Goal: Task Accomplishment & Management: Use online tool/utility

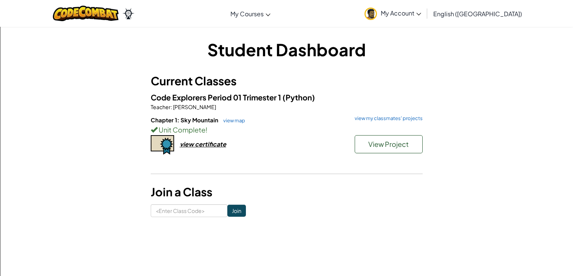
click at [238, 68] on div "Student Dashboard Current Classes Code Explorers Period 01 Trimester 1 (Python)…" at bounding box center [287, 127] width 272 height 179
click at [1, 157] on div "Student Dashboard Current Classes Code Explorers Period 01 Trimester 1 (Python)…" at bounding box center [286, 127] width 573 height 202
click at [226, 117] on link "view map" at bounding box center [232, 120] width 26 height 6
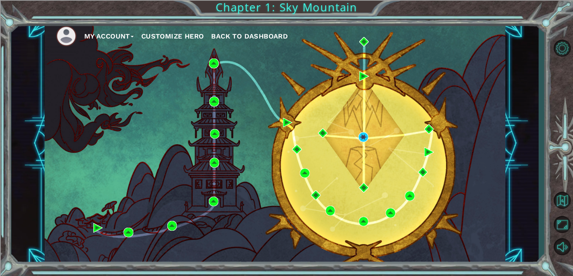
click at [363, 143] on div "My Account Customize Hero Back to Dashboard" at bounding box center [275, 143] width 461 height 243
click at [369, 141] on div "My Account Customize Hero Back to Dashboard" at bounding box center [275, 143] width 461 height 243
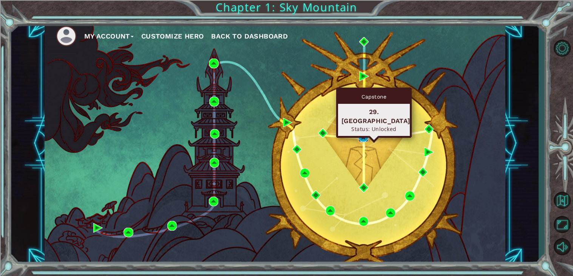
click at [362, 141] on img at bounding box center [363, 137] width 10 height 10
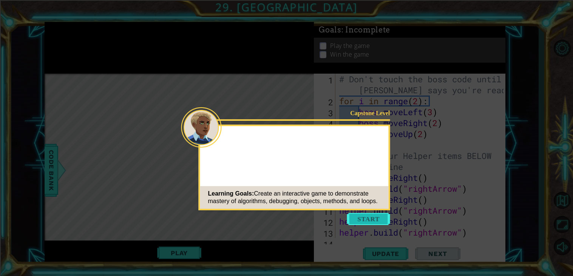
click at [376, 217] on button "Start" at bounding box center [368, 219] width 43 height 12
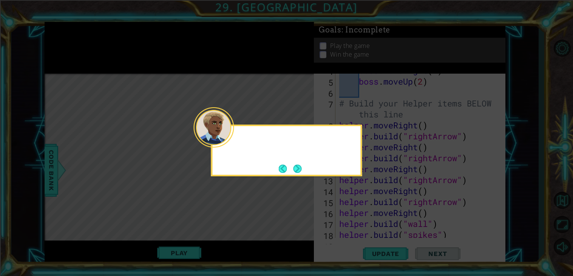
scroll to position [88, 0]
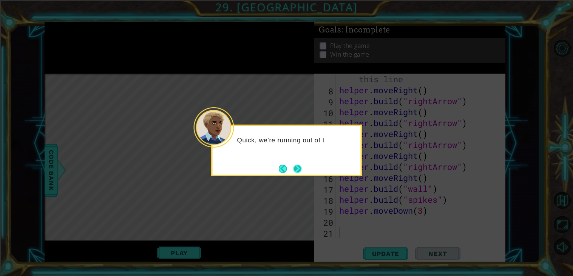
click at [299, 173] on button "Next" at bounding box center [298, 169] width 14 height 14
click at [300, 174] on button "Next" at bounding box center [297, 168] width 11 height 11
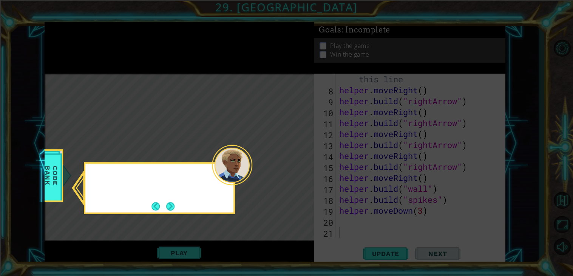
click at [300, 174] on icon at bounding box center [286, 138] width 573 height 276
click at [158, 212] on footer at bounding box center [162, 206] width 23 height 11
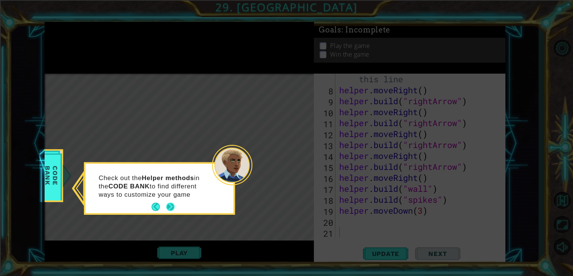
click at [166, 210] on button "Next" at bounding box center [170, 207] width 11 height 11
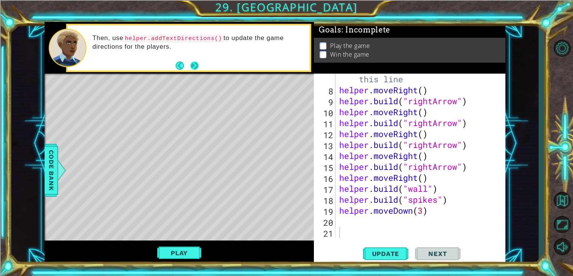
click at [193, 63] on button "Next" at bounding box center [195, 66] width 12 height 12
click at [386, 249] on button "Update" at bounding box center [385, 253] width 45 height 19
click at [468, 198] on div "# Build your Helper items BELOW this line helper . moveRight ( ) helper . build…" at bounding box center [423, 161] width 170 height 197
click at [457, 209] on div "# Build your Helper items BELOW this line helper . moveRight ( ) helper . build…" at bounding box center [423, 161] width 170 height 197
type textarea "helper.moveDown(3)"
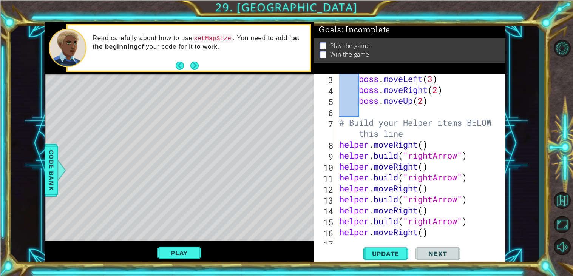
scroll to position [33, 0]
click at [439, 141] on div "boss . moveLeft ( 3 ) boss . moveRight ( 2 ) boss . moveUp ( 2 ) # Build your H…" at bounding box center [423, 166] width 170 height 186
click at [432, 136] on div "boss . moveLeft ( 3 ) boss . moveRight ( 2 ) boss . moveUp ( 2 ) # Build your H…" at bounding box center [423, 166] width 170 height 186
type textarea "# Build your Helper items BELOW this line"
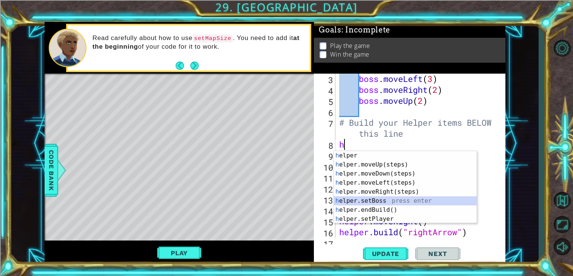
click at [409, 205] on div "h elper press enter h elper.moveUp(steps) press enter h elper.moveDown(steps) p…" at bounding box center [405, 196] width 143 height 91
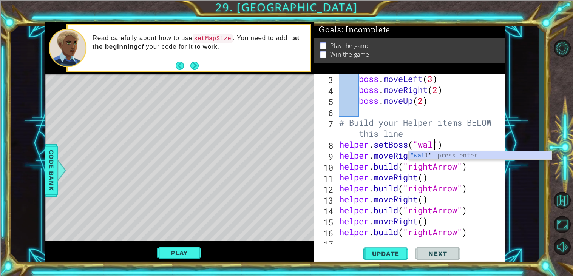
scroll to position [0, 4]
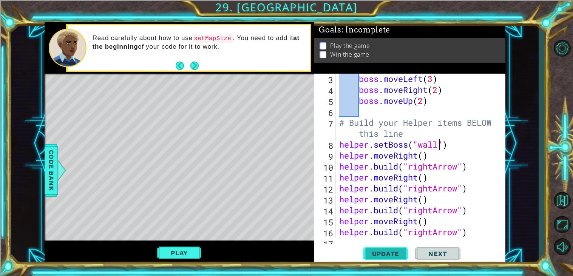
click at [375, 261] on button "Update" at bounding box center [385, 253] width 45 height 19
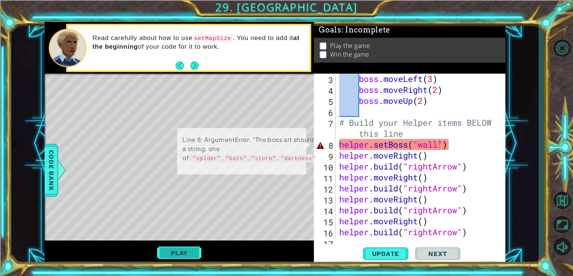
click at [178, 256] on button "Play" at bounding box center [179, 253] width 44 height 14
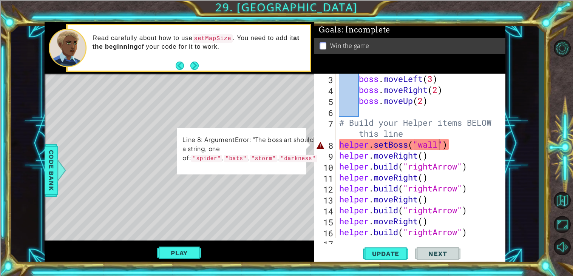
click at [443, 154] on div "boss . moveLeft ( 3 ) boss . moveRight ( 2 ) boss . moveUp ( 2 ) # Build your H…" at bounding box center [423, 166] width 170 height 186
click at [441, 144] on div "boss . moveLeft ( 3 ) boss . moveRight ( 2 ) boss . moveUp ( 2 ) # Build your H…" at bounding box center [423, 166] width 170 height 186
type textarea "helper.setBoss("wall")"
drag, startPoint x: 440, startPoint y: 145, endPoint x: 389, endPoint y: 144, distance: 51.0
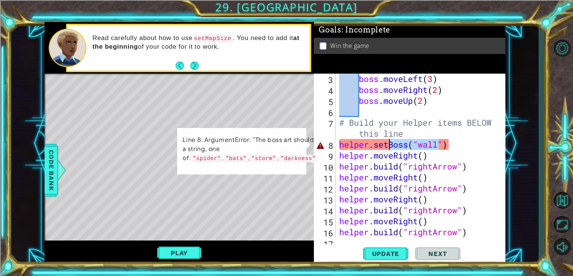
click at [389, 144] on div "boss . moveLeft ( 3 ) boss . moveRight ( 2 ) boss . moveUp ( 2 ) # Build your H…" at bounding box center [423, 166] width 170 height 186
drag, startPoint x: 476, startPoint y: 147, endPoint x: 322, endPoint y: 146, distance: 154.1
click at [322, 146] on div "helper.setBoss("wall") 3 4 5 6 7 8 9 10 11 12 13 14 15 16 17 18 boss . moveLeft…" at bounding box center [409, 156] width 190 height 164
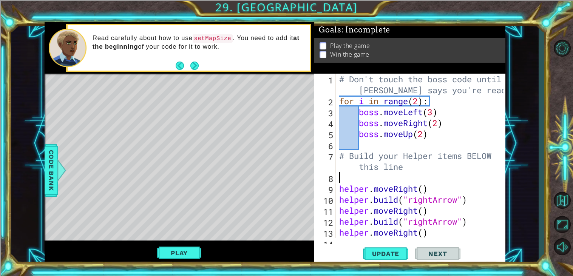
scroll to position [0, 0]
click at [462, 103] on div "# Don't touch the boss code until [PERSON_NAME] says you're ready! for i in ran…" at bounding box center [423, 172] width 170 height 197
type textarea "for i in range(2):"
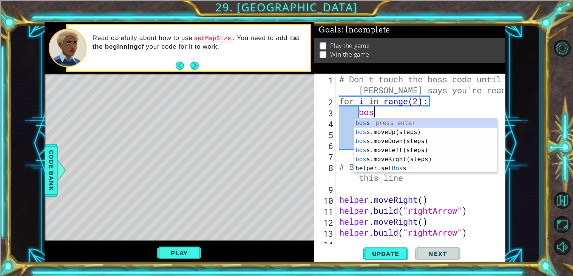
scroll to position [0, 1]
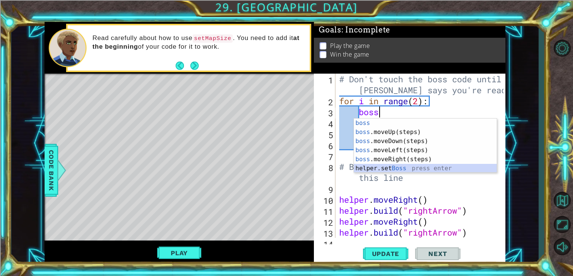
click at [409, 169] on div "boss press enter boss .moveUp(steps) press enter boss .moveDown(steps) press en…" at bounding box center [425, 155] width 143 height 73
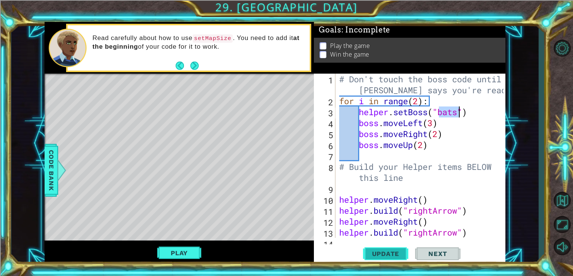
type textarea "helper.setBoss("bats")"
click at [404, 250] on span "Update" at bounding box center [386, 254] width 43 height 8
click at [197, 241] on div "Play" at bounding box center [179, 253] width 269 height 24
click at [186, 251] on button "Play" at bounding box center [179, 253] width 44 height 14
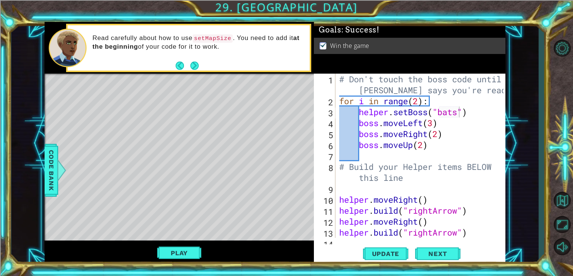
click at [235, 273] on div "1 ההההההההההההההההההההההההההההההההההההההההההההההההההההההההההההההההההההההההההההה…" at bounding box center [286, 138] width 573 height 276
click at [409, 189] on div "# Don't touch the boss code until [PERSON_NAME] says you're ready! for i in ran…" at bounding box center [423, 172] width 170 height 197
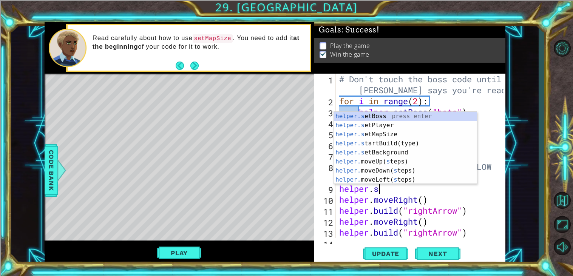
scroll to position [0, 2]
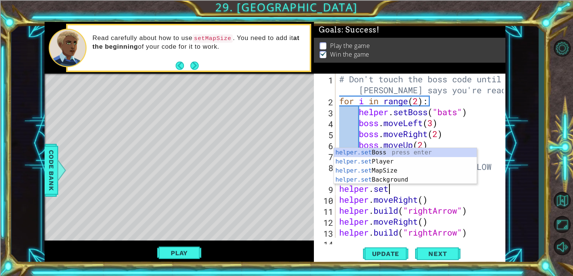
click at [387, 195] on div "# Don't touch the boss code until [PERSON_NAME] says you're ready! for i in ran…" at bounding box center [423, 172] width 170 height 197
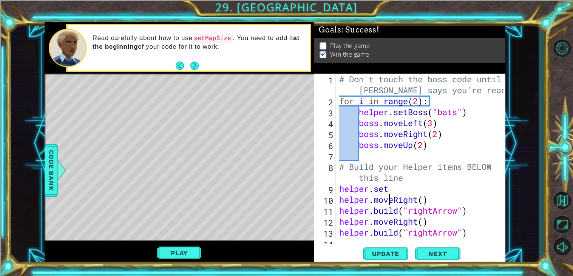
click at [393, 187] on div "# Don't touch the boss code until [PERSON_NAME] says you're ready! for i in ran…" at bounding box center [423, 172] width 170 height 197
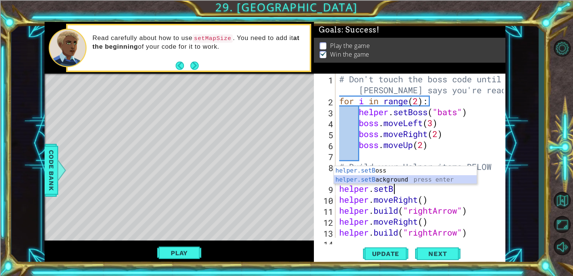
click at [389, 176] on div "helper.setB oss press enter helper.setB ackground press enter" at bounding box center [405, 184] width 143 height 36
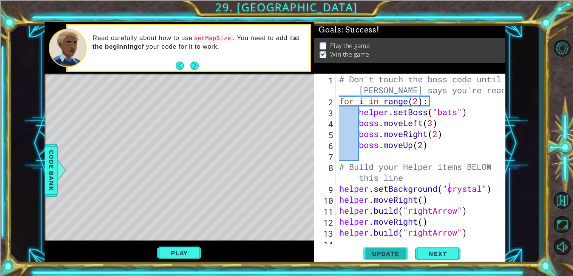
click at [375, 252] on span "Update" at bounding box center [386, 254] width 43 height 8
click at [484, 187] on div "# Don't touch the boss code until [PERSON_NAME] says you're ready! for i in ran…" at bounding box center [423, 172] width 170 height 197
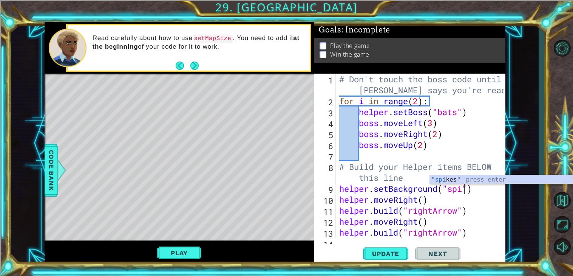
scroll to position [0, 6]
type textarea "helper.setBackground("spieks")"
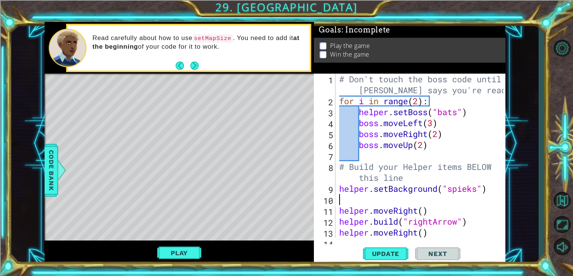
scroll to position [0, 0]
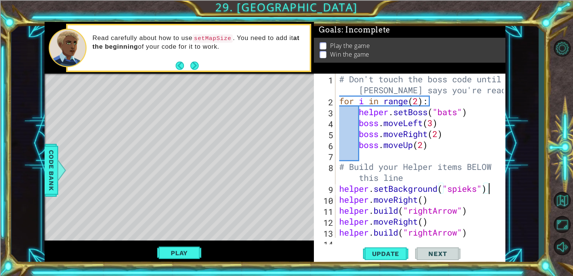
click at [476, 190] on div "# Don't touch the boss code until [PERSON_NAME] says you're ready! for i in ran…" at bounding box center [423, 172] width 170 height 197
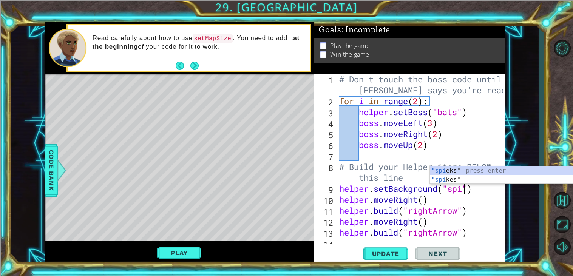
scroll to position [0, 6]
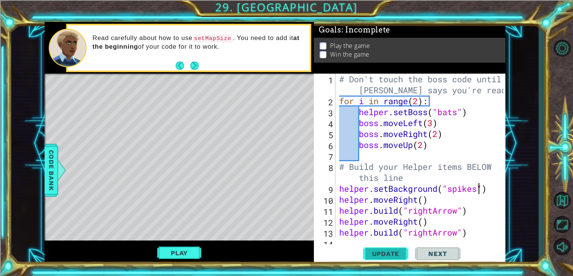
click at [400, 259] on button "Update" at bounding box center [385, 253] width 45 height 19
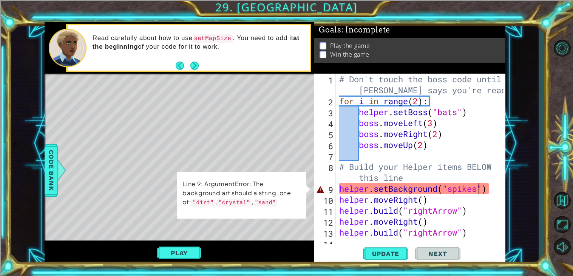
click at [484, 198] on div "# Don't touch the boss code until [PERSON_NAME] says you're ready! for i in ran…" at bounding box center [423, 172] width 170 height 197
click at [482, 190] on div "# Don't touch the boss code until [PERSON_NAME] says you're ready! for i in ran…" at bounding box center [423, 172] width 170 height 197
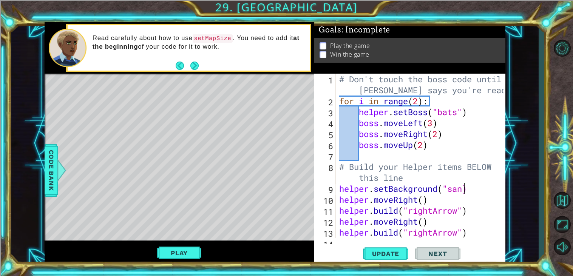
scroll to position [0, 5]
type textarea "helper.setBackground("sand)"
click at [437, 151] on div "# Don't touch the boss code until [PERSON_NAME] says you're ready! for i in ran…" at bounding box center [423, 172] width 170 height 197
click at [419, 99] on div "# Don't touch the boss code until [PERSON_NAME] says you're ready! for i in ran…" at bounding box center [423, 172] width 170 height 197
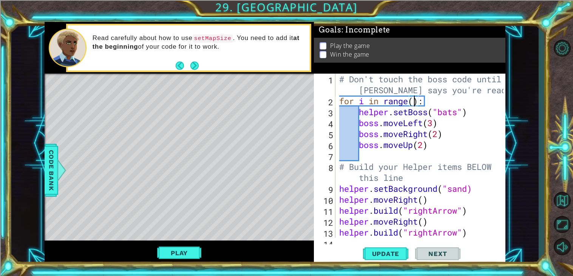
scroll to position [0, 3]
click at [461, 150] on div "# Don't touch the boss code until [PERSON_NAME] says you're ready! for i in ran…" at bounding box center [423, 172] width 170 height 197
type textarea "boss.moveUp(2)"
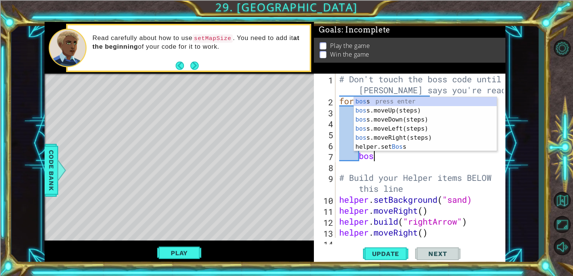
type textarea "boss"
click at [423, 122] on div "boss press enter boss .moveUp(steps) press enter boss .moveDown(steps) press en…" at bounding box center [425, 133] width 143 height 73
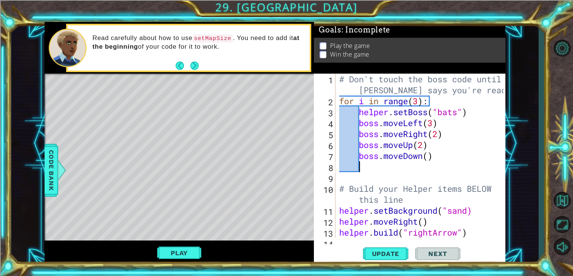
scroll to position [0, 0]
click at [428, 154] on div "# Don't touch the boss code until [PERSON_NAME] says you're ready! for i in ran…" at bounding box center [423, 172] width 170 height 197
click at [370, 249] on button "Update" at bounding box center [385, 253] width 45 height 19
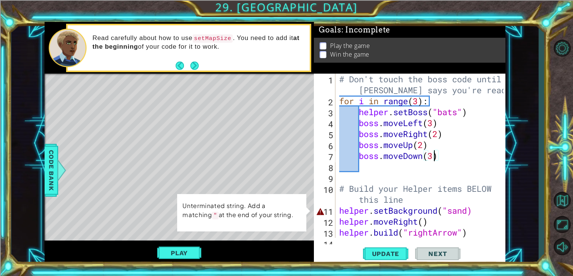
click at [467, 218] on div "# Don't touch the boss code until [PERSON_NAME] says you're ready! for i in ran…" at bounding box center [423, 172] width 170 height 197
click at [468, 215] on div "# Don't touch the boss code until [PERSON_NAME] says you're ready! for i in ran…" at bounding box center [423, 172] width 170 height 197
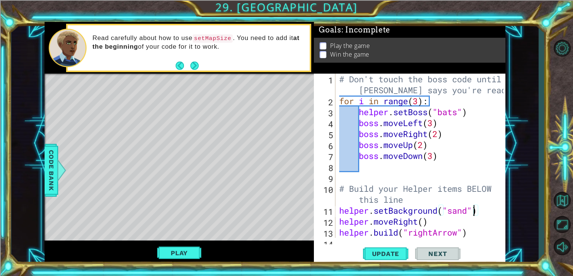
scroll to position [0, 5]
click at [395, 250] on span "Update" at bounding box center [386, 254] width 43 height 8
click at [155, 253] on div "Play" at bounding box center [179, 253] width 269 height 24
click at [164, 253] on button "Play" at bounding box center [179, 253] width 44 height 14
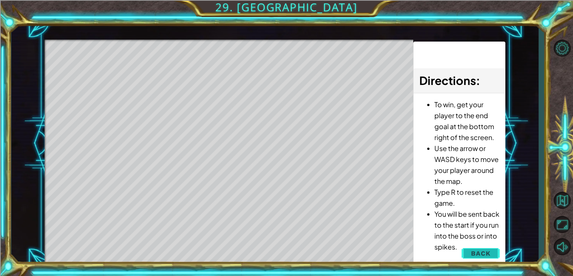
click at [479, 252] on span "Back" at bounding box center [480, 254] width 19 height 8
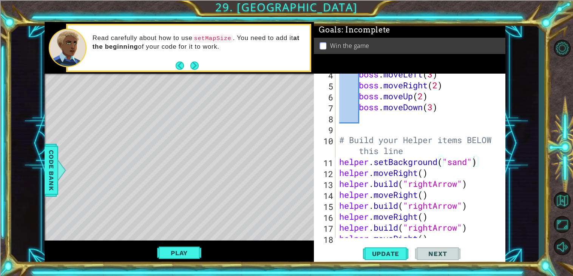
scroll to position [51, 0]
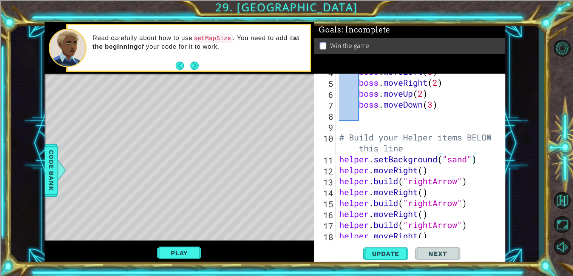
type textarea "# Build your Helper items BELOW this line"
click at [417, 146] on div "boss . moveLeft ( 3 ) boss . moveRight ( 2 ) boss . moveUp ( 2 ) boss . moveDow…" at bounding box center [423, 159] width 170 height 186
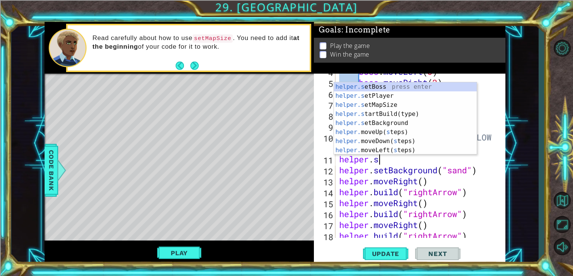
scroll to position [0, 2]
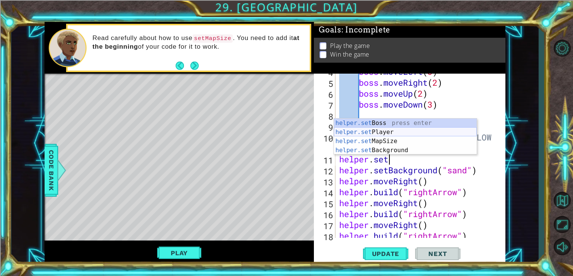
click at [409, 132] on div "helper.set Boss press enter helper.set Player press enter helper.set MapSize pr…" at bounding box center [405, 146] width 143 height 54
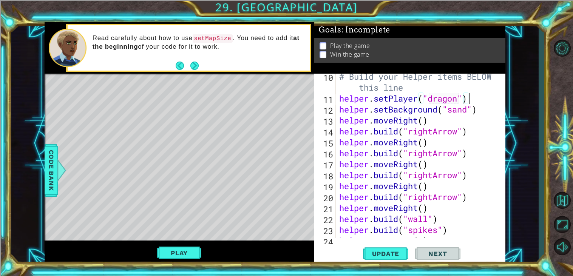
scroll to position [150, 0]
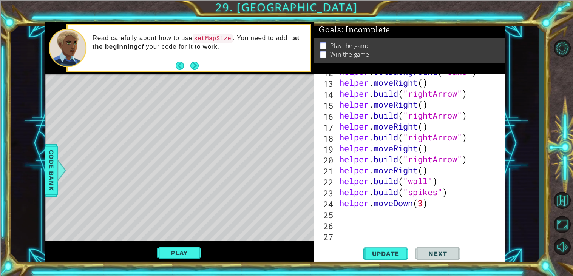
click at [437, 200] on div "helper . setBackground ( "sand" ) helper . moveRight ( ) helper . build ( "righ…" at bounding box center [423, 159] width 170 height 186
click at [447, 189] on div "helper . setBackground ( "sand" ) helper . moveRight ( ) helper . build ( "righ…" at bounding box center [423, 159] width 170 height 186
click at [429, 204] on div "helper . setBackground ( "sand" ) helper . moveRight ( ) helper . build ( "righ…" at bounding box center [423, 159] width 170 height 186
type textarea "helper.moveDown(3)"
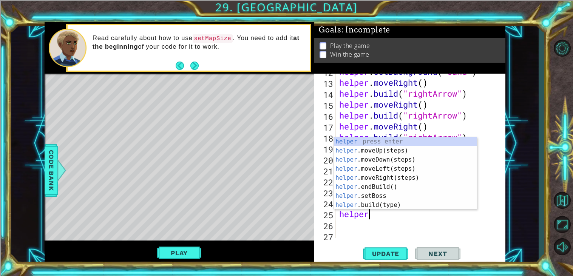
scroll to position [0, 1]
click at [388, 204] on div "helper press enter helper .moveUp(steps) press enter helper .moveDown(steps) pr…" at bounding box center [405, 182] width 143 height 91
type textarea "[DOMAIN_NAME]("wall")"
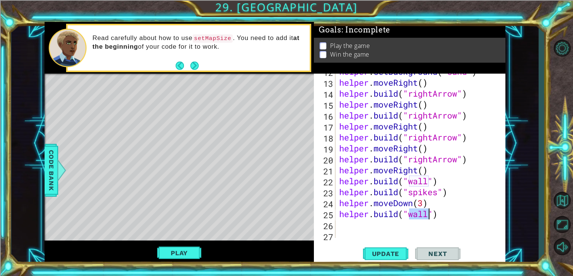
click at [383, 224] on div "helper . setBackground ( "sand" ) helper . moveRight ( ) helper . build ( "righ…" at bounding box center [423, 159] width 170 height 186
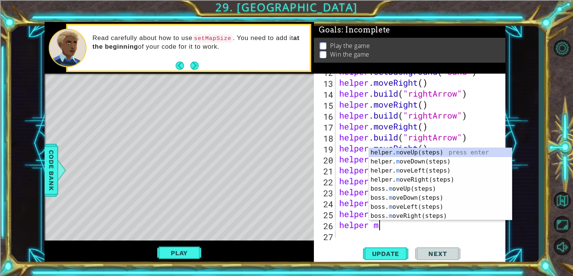
scroll to position [0, 2]
type textarea "helper mov"
click at [408, 180] on div "helper. mov eUp(steps) press enter helper. mov eDown(steps) press enter helper.…" at bounding box center [440, 193] width 143 height 91
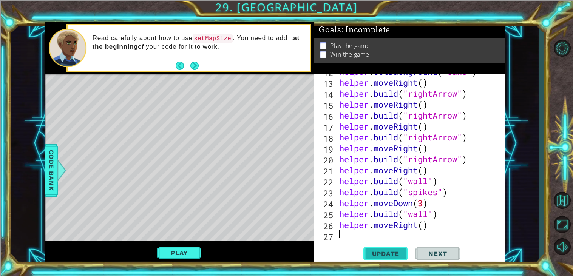
click at [392, 253] on span "Update" at bounding box center [386, 254] width 43 height 8
click at [184, 252] on button "Play" at bounding box center [179, 253] width 44 height 14
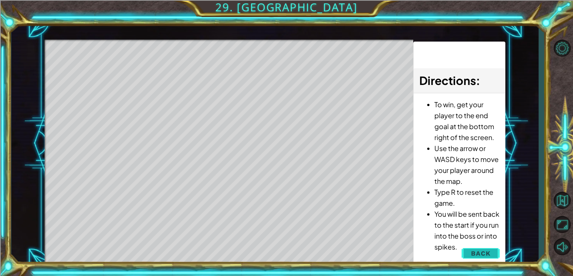
click at [493, 255] on button "Back" at bounding box center [481, 253] width 38 height 15
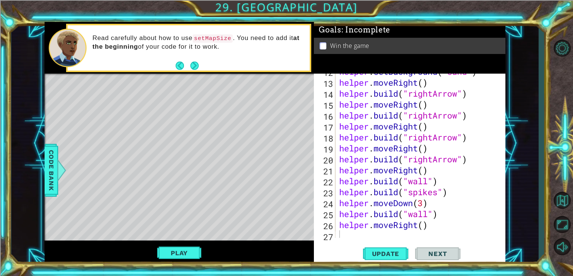
click at [346, 238] on div "helper . setBackground ( "sand" ) helper . moveRight ( ) helper . build ( "righ…" at bounding box center [423, 159] width 170 height 186
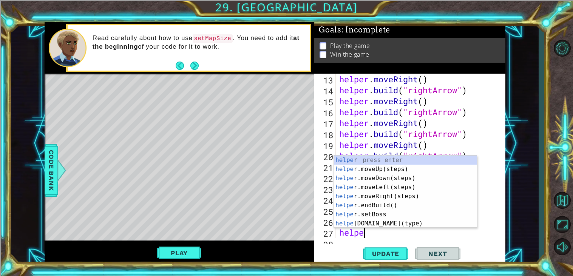
type textarea "helper"
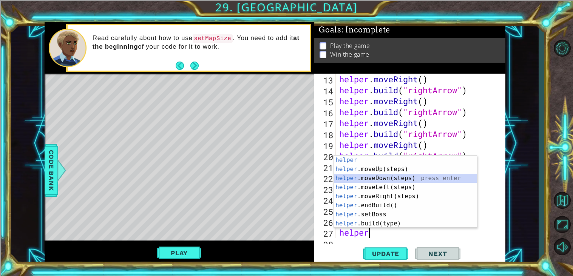
click at [408, 181] on div "helper press enter helper .moveUp(steps) press enter helper .moveDown(steps) pr…" at bounding box center [405, 201] width 143 height 91
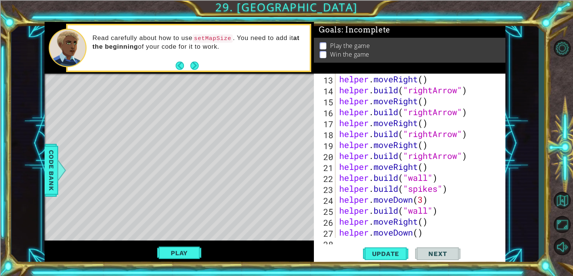
click at [426, 230] on div "helper . moveRight ( ) helper . build ( "rightArrow" ) helper . moveRight ( ) h…" at bounding box center [423, 167] width 170 height 186
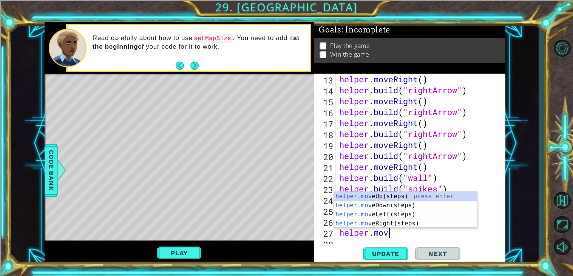
scroll to position [0, 2]
type textarea "helper.move"
click at [416, 216] on div "helper.move Up(steps) press enter helper.move Down(steps) press enter helper.mo…" at bounding box center [405, 219] width 143 height 54
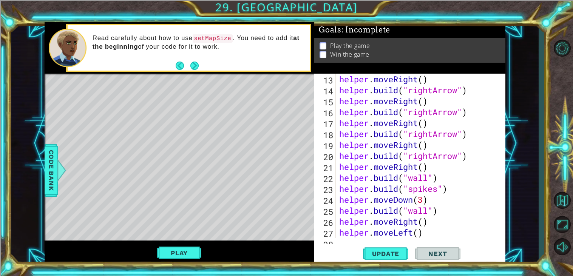
click at [362, 238] on div "13 14 15 16 17 18 19 20 21 22 23 24 25 26 27 28 helper . moveRight ( ) helper .…" at bounding box center [410, 169] width 192 height 191
click at [341, 238] on div "13 14 15 16 17 18 19 20 21 22 23 24 25 26 27 28 helper . moveRight ( ) helper .…" at bounding box center [410, 169] width 192 height 191
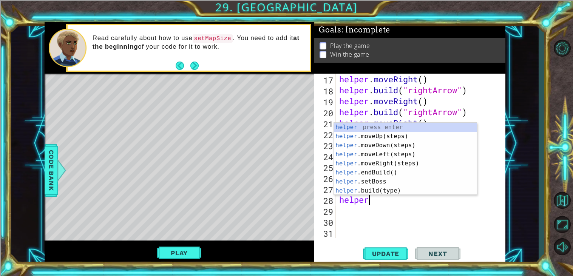
scroll to position [0, 1]
click at [390, 190] on div "helper press enter helper .moveUp(steps) press enter helper .moveDown(steps) pr…" at bounding box center [405, 168] width 143 height 91
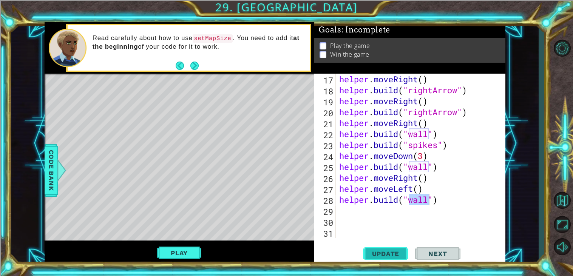
click at [375, 258] on button "Update" at bounding box center [385, 253] width 45 height 19
click at [165, 259] on button "Play" at bounding box center [179, 253] width 44 height 14
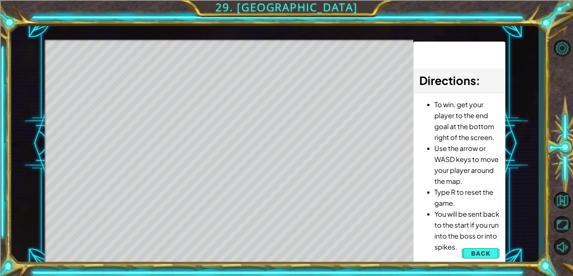
click at [322, 181] on div "Level Map" at bounding box center [219, 151] width 349 height 222
click at [297, 181] on div "Level Map" at bounding box center [219, 151] width 349 height 222
click at [487, 255] on span "Back" at bounding box center [480, 254] width 19 height 8
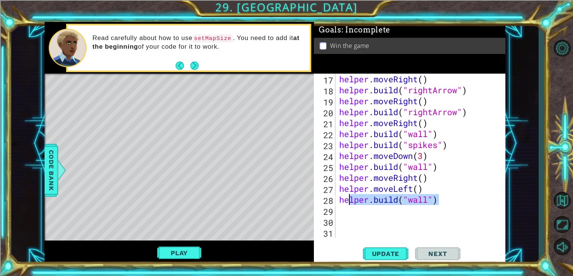
drag, startPoint x: 456, startPoint y: 205, endPoint x: 348, endPoint y: 205, distance: 108.0
click at [348, 205] on div "helper . moveRight ( ) helper . build ( "rightArrow" ) helper . moveRight ( ) h…" at bounding box center [423, 167] width 170 height 186
click at [430, 204] on div "helper . moveRight ( ) helper . build ( "rightArrow" ) helper . moveRight ( ) h…" at bounding box center [421, 156] width 166 height 164
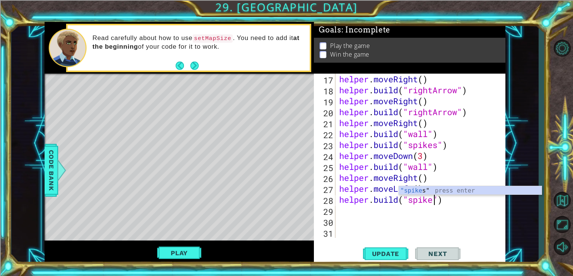
scroll to position [0, 5]
type textarea "[DOMAIN_NAME]("spikes")"
click at [449, 189] on div ""spikes " press enter" at bounding box center [470, 199] width 143 height 27
click at [417, 212] on div "helper . moveRight ( ) helper . build ( "rightArrow" ) helper . moveRight ( ) h…" at bounding box center [423, 167] width 170 height 186
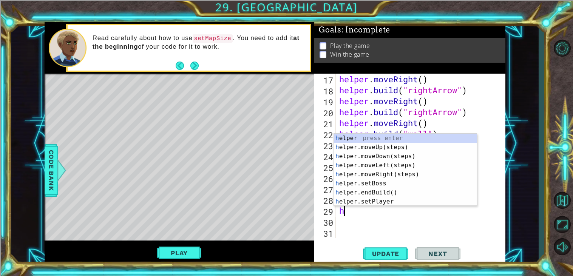
type textarea "hl"
click at [389, 189] on div "h e l per press enter h e l per.moveUp(steps) press enter h e l per.moveDown(st…" at bounding box center [405, 179] width 143 height 91
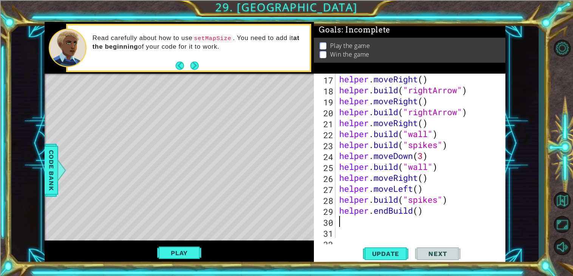
click at [389, 189] on div "helper . moveRight ( ) helper . build ( "rightArrow" ) helper . moveRight ( ) h…" at bounding box center [423, 167] width 170 height 186
click at [385, 251] on span "Update" at bounding box center [386, 254] width 43 height 8
click at [456, 206] on div "helper . moveRight ( ) helper . build ( "rightArrow" ) helper . moveRight ( ) h…" at bounding box center [423, 167] width 170 height 186
type textarea "helper.endBuild()"
click at [399, 224] on div "helper . moveRight ( ) helper . build ( "rightArrow" ) helper . moveRight ( ) h…" at bounding box center [423, 167] width 170 height 186
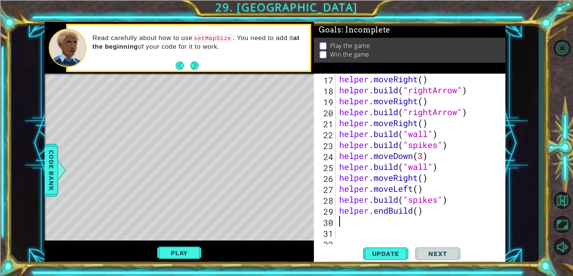
click at [399, 224] on div "helper . moveRight ( ) helper . build ( "rightArrow" ) helper . moveRight ( ) h…" at bounding box center [423, 167] width 170 height 186
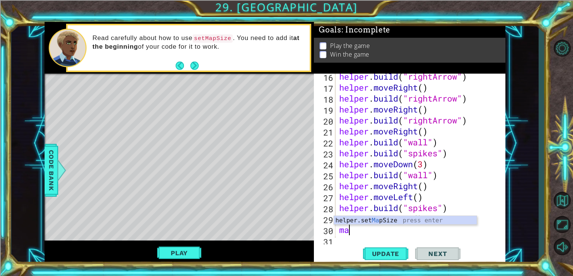
scroll to position [0, 0]
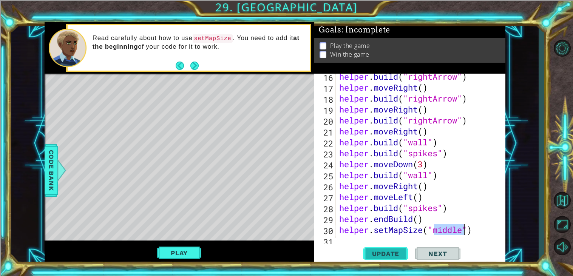
click at [391, 258] on span "Update" at bounding box center [386, 254] width 43 height 8
click at [176, 253] on button "Play" at bounding box center [179, 253] width 44 height 14
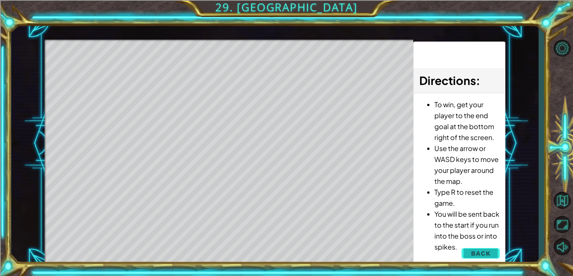
click at [487, 248] on button "Back" at bounding box center [481, 253] width 38 height 15
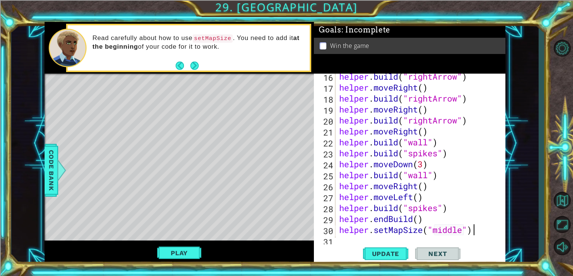
click at [475, 233] on div "helper . build ( "rightArrow" ) helper . moveRight ( ) helper . build ( "rightA…" at bounding box center [423, 164] width 170 height 186
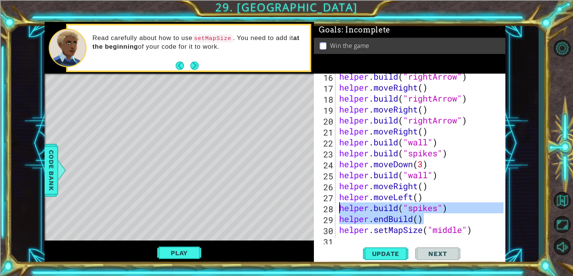
drag, startPoint x: 451, startPoint y: 224, endPoint x: 315, endPoint y: 207, distance: 137.4
click at [315, 207] on div "helper.setMapSize("middle") 16 17 18 19 20 21 22 23 24 25 26 27 28 29 30 31 32 …" at bounding box center [409, 156] width 190 height 164
type textarea "[DOMAIN_NAME]("spikes") helper.endBuild()"
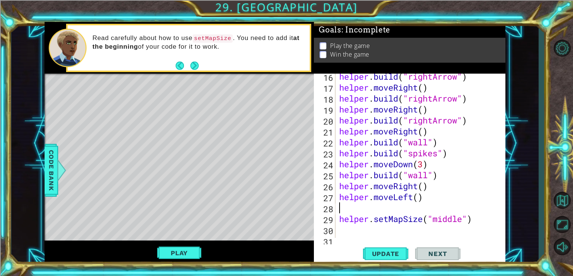
scroll to position [0, 0]
type textarea "helper.moveLeft()"
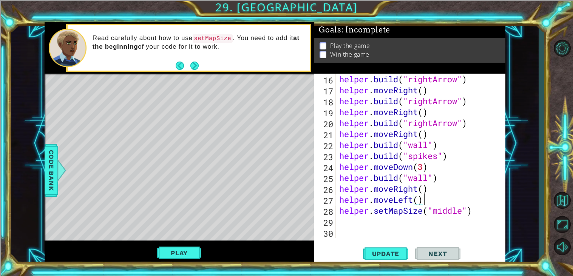
scroll to position [186, 0]
click at [388, 249] on button "Update" at bounding box center [385, 253] width 45 height 19
click at [452, 226] on div "helper . build ( "rightArrow" ) helper . moveRight ( ) helper . build ( "rightA…" at bounding box center [423, 167] width 170 height 186
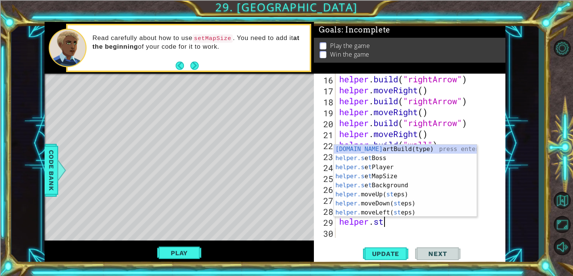
scroll to position [0, 2]
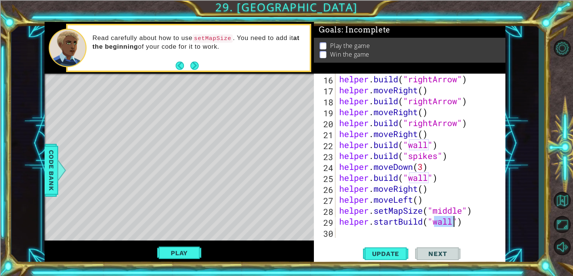
click at [481, 215] on div "helper . build ( "rightArrow" ) helper . moveRight ( ) helper . build ( "rightA…" at bounding box center [423, 167] width 170 height 186
type textarea "helper.setMapSize("middle")"
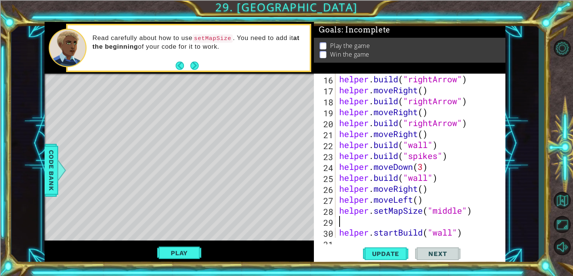
scroll to position [0, 0]
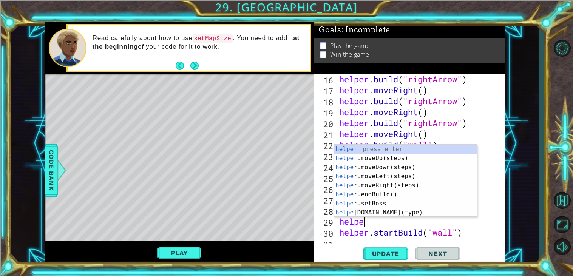
type textarea "helper"
click at [406, 178] on div "helper press enter helper .moveUp(steps) press enter helper .moveDown(steps) pr…" at bounding box center [405, 190] width 143 height 91
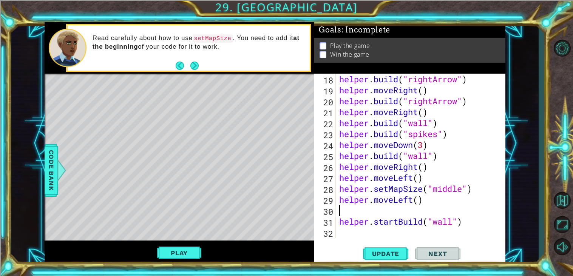
scroll to position [197, 0]
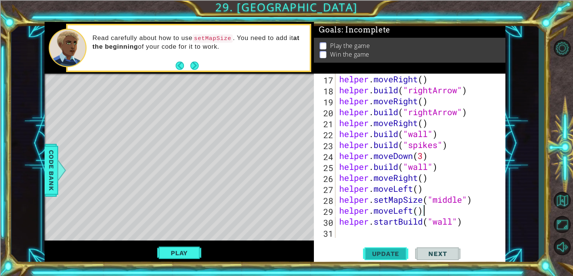
click at [375, 250] on span "Update" at bounding box center [386, 254] width 43 height 8
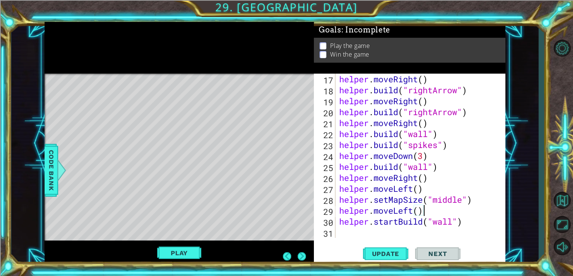
click at [319, 213] on div "29" at bounding box center [325, 211] width 20 height 11
type textarea "helper.moveLeft()"
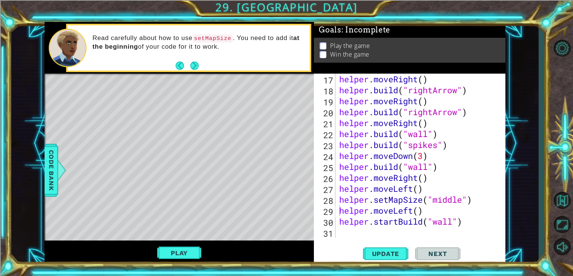
click at [163, 237] on div "Level Map" at bounding box center [219, 185] width 349 height 222
click at [166, 250] on button "Play" at bounding box center [179, 253] width 44 height 14
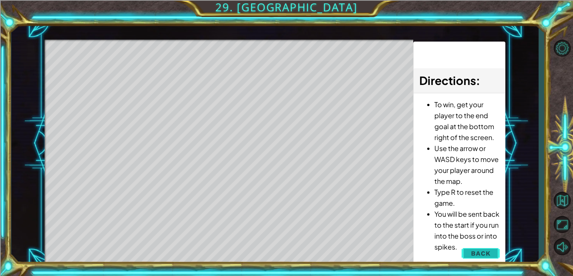
click at [490, 255] on span "Back" at bounding box center [480, 254] width 19 height 8
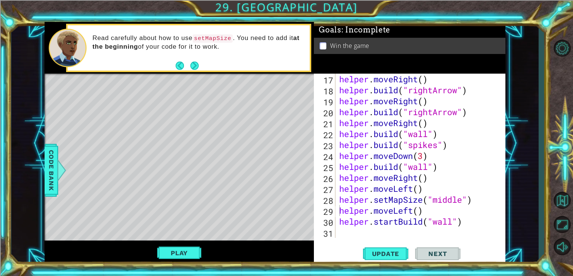
click at [387, 235] on div "helper . moveRight ( ) helper . build ( "rightArrow" ) helper . moveRight ( ) h…" at bounding box center [423, 167] width 170 height 186
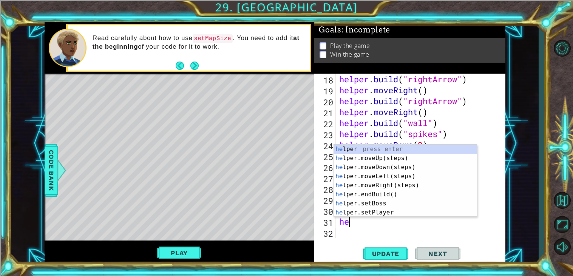
scroll to position [208, 0]
type textarea "helper"
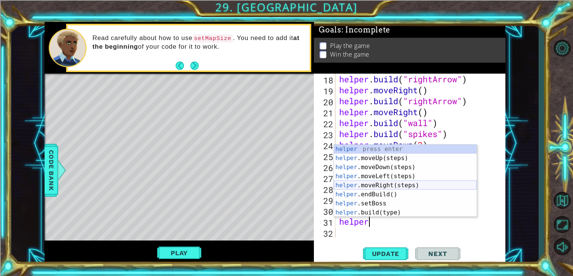
click at [376, 185] on div "helper press enter helper .moveUp(steps) press enter helper .moveDown(steps) pr…" at bounding box center [405, 190] width 143 height 91
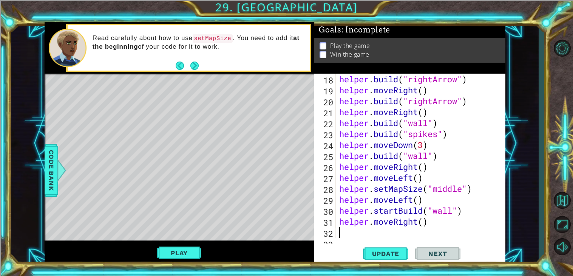
scroll to position [219, 0]
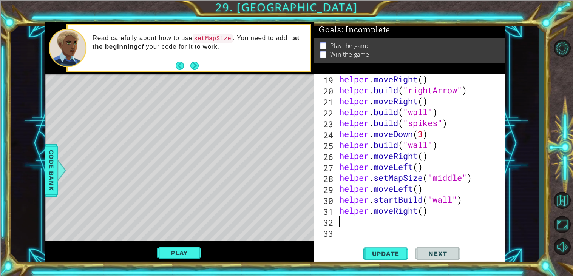
click at [423, 211] on div "helper . moveRight ( ) helper . build ( "rightArrow" ) helper . moveRight ( ) h…" at bounding box center [423, 167] width 170 height 186
type textarea "helper.moveRight(2)"
click at [394, 228] on div "helper . moveRight ( ) helper . build ( "rightArrow" ) helper . moveRight ( ) h…" at bounding box center [423, 167] width 170 height 186
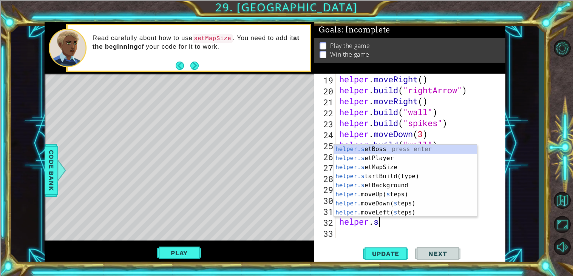
scroll to position [0, 2]
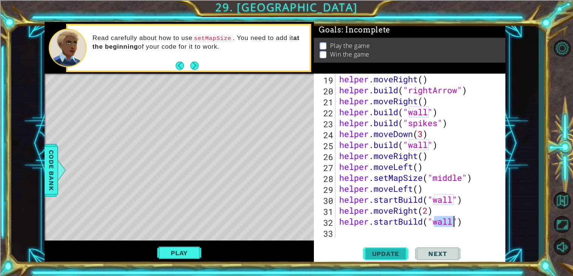
click at [380, 248] on button "Update" at bounding box center [385, 253] width 45 height 19
click at [179, 247] on button "Play" at bounding box center [179, 253] width 44 height 14
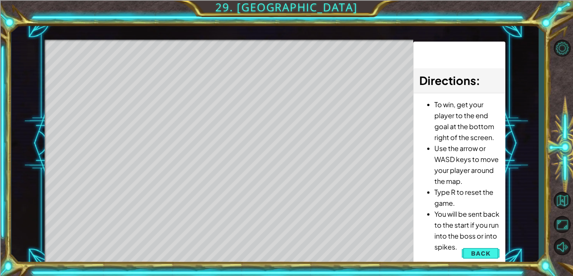
click at [477, 253] on span "Back" at bounding box center [480, 254] width 19 height 8
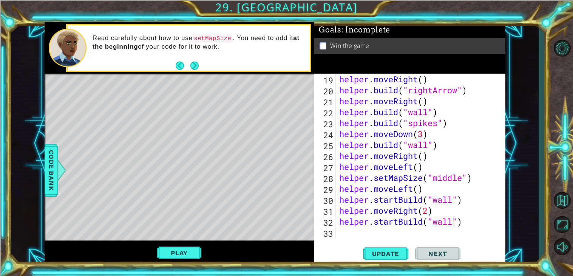
click at [331, 101] on div "21" at bounding box center [325, 102] width 20 height 11
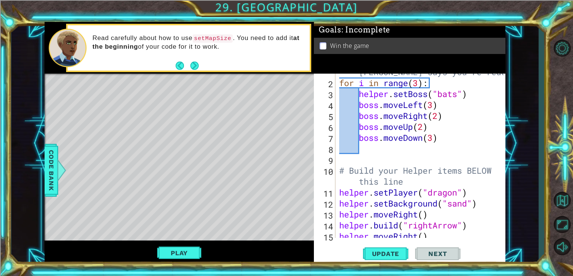
scroll to position [19, 0]
click at [423, 126] on div "# Don't touch the boss code until [PERSON_NAME] says you're ready! for i in ran…" at bounding box center [423, 153] width 170 height 197
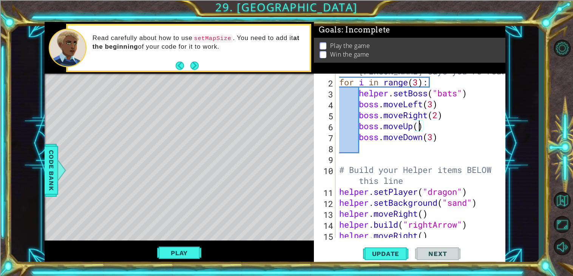
scroll to position [0, 3]
click at [391, 252] on span "Update" at bounding box center [386, 254] width 43 height 8
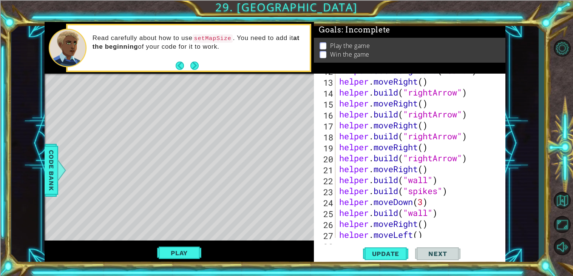
scroll to position [219, 0]
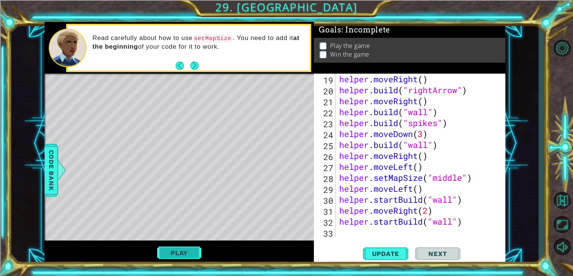
click at [176, 249] on button "Play" at bounding box center [179, 253] width 44 height 14
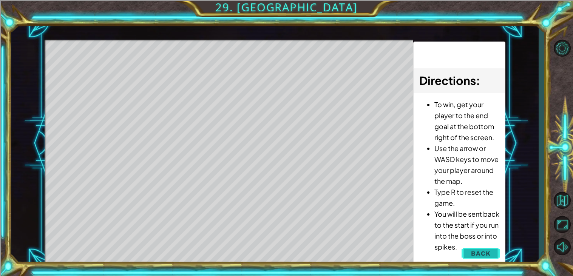
click at [476, 250] on span "Back" at bounding box center [480, 254] width 19 height 8
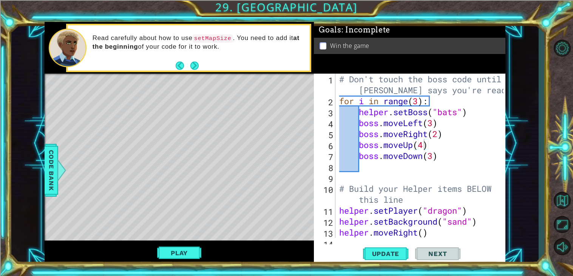
scroll to position [0, 0]
type textarea "helper.setBoss("bats")"
click at [479, 116] on div "# Don't touch the boss code until [PERSON_NAME] says you're ready! for i in ran…" at bounding box center [423, 172] width 170 height 197
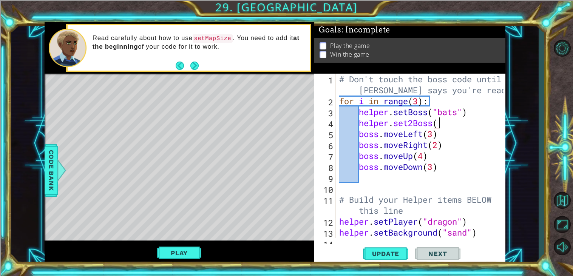
scroll to position [0, 4]
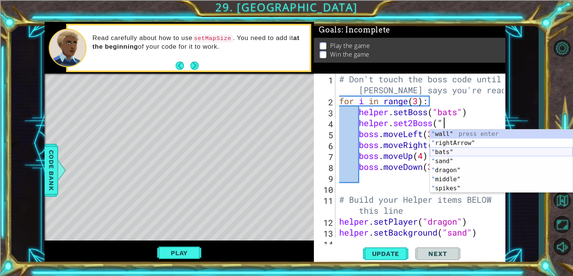
click at [470, 151] on div "" wall" press enter " rightArrow" press enter " bats" press enter " sand" press…" at bounding box center [501, 171] width 143 height 82
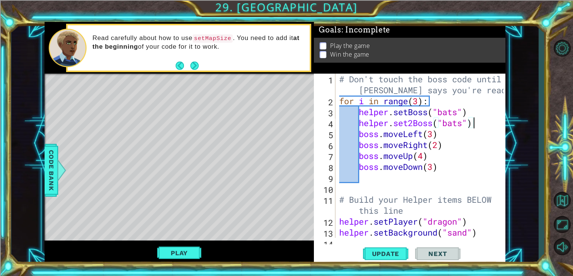
scroll to position [0, 5]
click at [380, 249] on button "Update" at bounding box center [385, 253] width 45 height 19
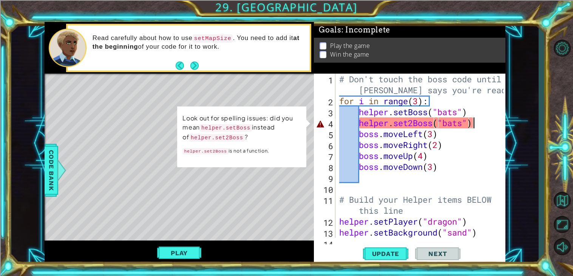
click at [405, 134] on div "# Don't touch the boss code until [PERSON_NAME] says you're ready! for i in ran…" at bounding box center [423, 172] width 170 height 197
click at [410, 121] on div "# Don't touch the boss code until [PERSON_NAME] says you're ready! for i in ran…" at bounding box center [423, 172] width 170 height 197
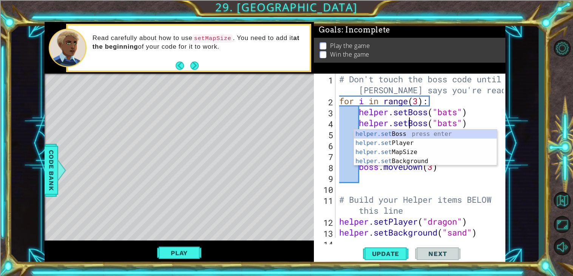
scroll to position [0, 3]
click at [459, 215] on div "# Don't touch the boss code until [PERSON_NAME] says you're ready! for i in ran…" at bounding box center [423, 172] width 170 height 197
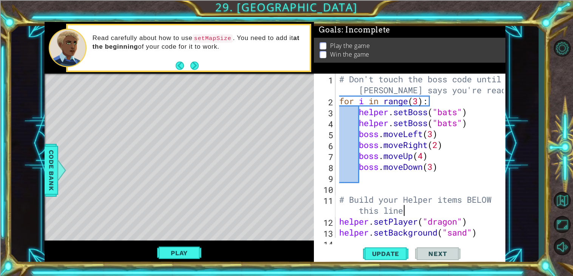
click at [445, 154] on div "# Don't touch the boss code until [PERSON_NAME] says you're ready! for i in ran…" at bounding box center [423, 172] width 170 height 197
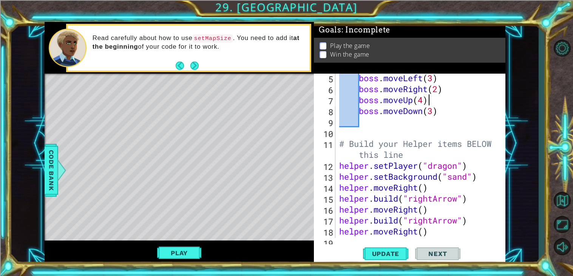
scroll to position [0, 0]
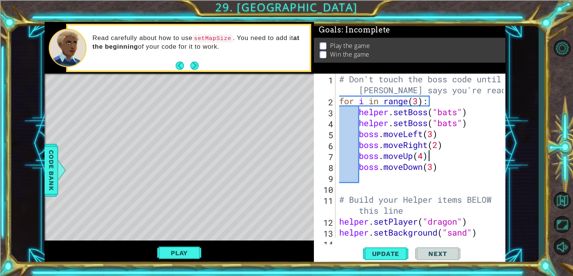
click at [470, 129] on div "# Don't touch the boss code until [PERSON_NAME] says you're ready! for i in ran…" at bounding box center [423, 172] width 170 height 197
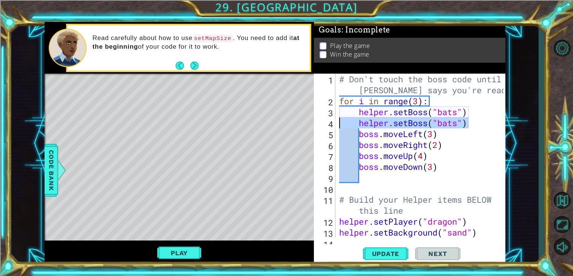
drag, startPoint x: 477, startPoint y: 127, endPoint x: 314, endPoint y: 126, distance: 163.6
click at [314, 126] on div "boss.moveLeft(3) 1 2 3 4 5 6 7 8 9 10 11 12 13 14 # Don't touch the boss code u…" at bounding box center [409, 156] width 190 height 164
type textarea "helper.setBoss("bats")"
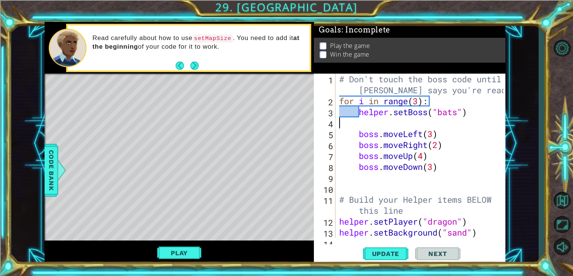
type textarea "helper.setBoss("bats")"
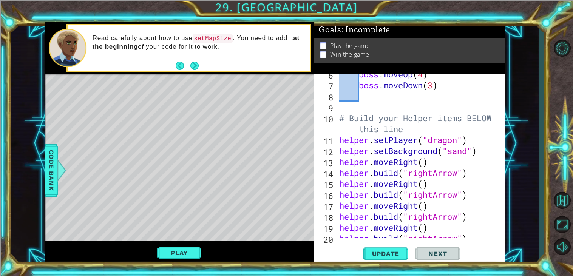
scroll to position [219, 0]
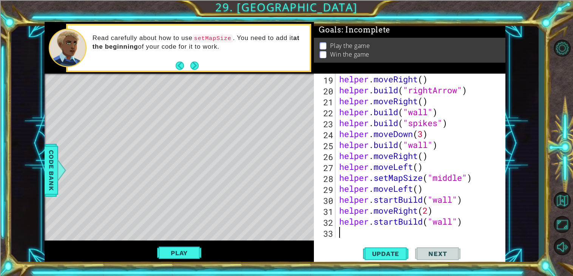
click at [384, 235] on div "helper . moveRight ( ) helper . build ( "rightArrow" ) helper . moveRight ( ) h…" at bounding box center [423, 167] width 170 height 186
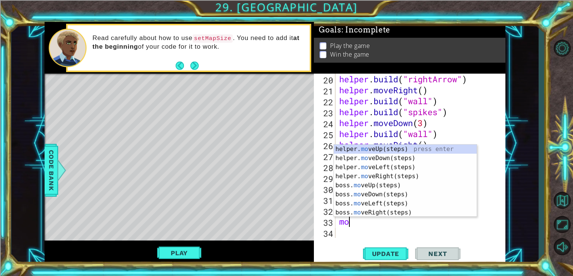
scroll to position [0, 0]
type textarea "move"
click at [393, 148] on div "helper. move Up(steps) press enter helper. move Down(steps) press enter helper.…" at bounding box center [405, 190] width 143 height 91
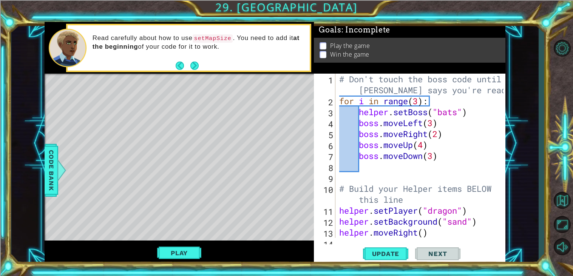
scroll to position [0, 0]
click at [424, 145] on div "# Don't touch the boss code until [PERSON_NAME] says you're ready! for i in ran…" at bounding box center [423, 172] width 170 height 197
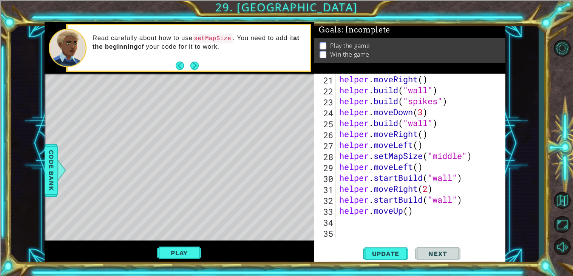
scroll to position [241, 0]
click at [410, 213] on div "helper . moveRight ( ) helper . build ( "wall" ) helper . build ( "spikes" ) he…" at bounding box center [423, 167] width 170 height 186
type textarea "helper.moveUp(2)"
click at [419, 225] on div "helper . moveRight ( ) helper . build ( "wall" ) helper . build ( "spikes" ) he…" at bounding box center [423, 167] width 170 height 186
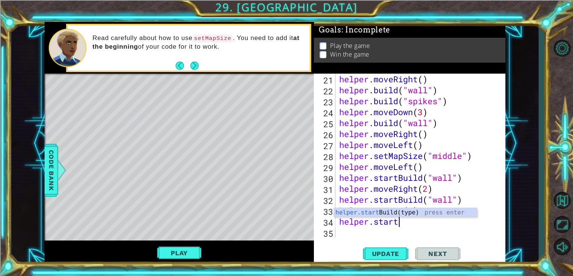
scroll to position [0, 2]
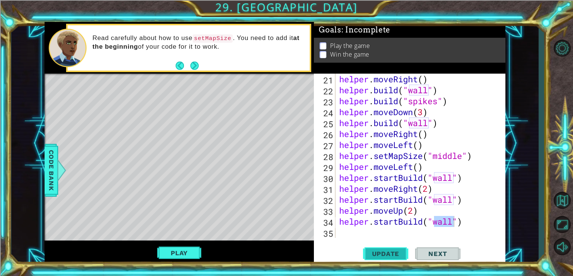
click at [397, 247] on button "Update" at bounding box center [385, 253] width 45 height 19
click at [403, 213] on div "helper . moveRight ( ) helper . build ( "wall" ) helper . build ( "spikes" ) he…" at bounding box center [423, 167] width 170 height 186
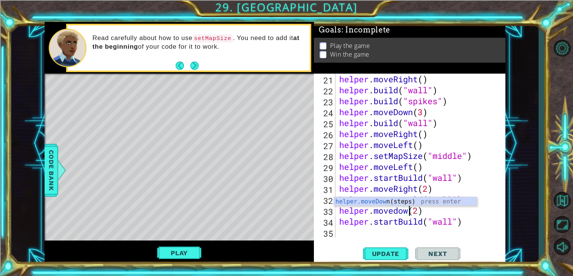
scroll to position [0, 3]
click at [423, 210] on div "helper . moveRight ( ) helper . build ( "wall" ) helper . build ( "spikes" ) he…" at bounding box center [423, 167] width 170 height 186
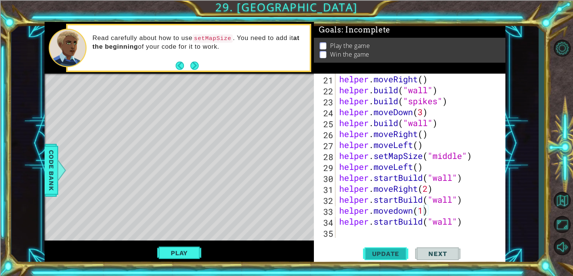
click at [375, 257] on span "Update" at bounding box center [386, 254] width 43 height 8
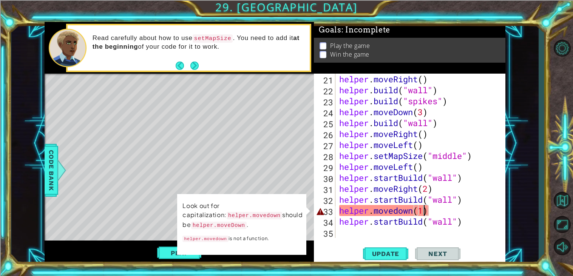
click at [427, 209] on div "helper . moveRight ( ) helper . build ( "wall" ) helper . build ( "spikes" ) he…" at bounding box center [423, 167] width 170 height 186
click at [402, 213] on div "helper . moveRight ( ) helper . build ( "wall" ) helper . build ( "spikes" ) he…" at bounding box center [423, 167] width 170 height 186
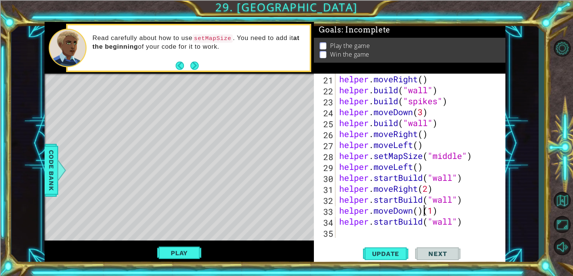
scroll to position [0, 0]
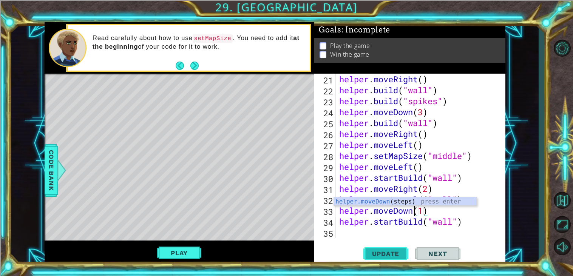
type textarea "helper.moveDown(1)"
click at [383, 252] on span "Update" at bounding box center [386, 254] width 43 height 8
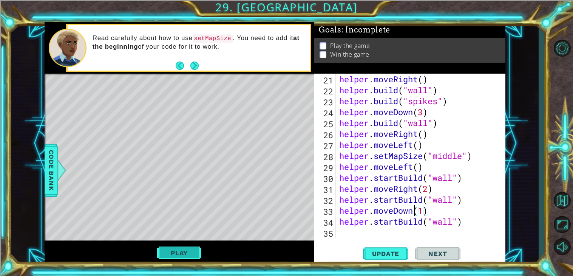
click at [175, 257] on button "Play" at bounding box center [179, 253] width 44 height 14
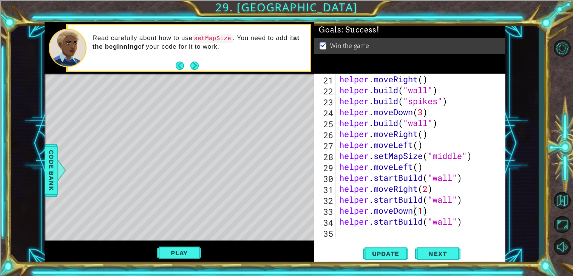
click at [380, 233] on div "helper . moveRight ( ) helper . build ( "wall" ) helper . build ( "spikes" ) he…" at bounding box center [423, 167] width 170 height 186
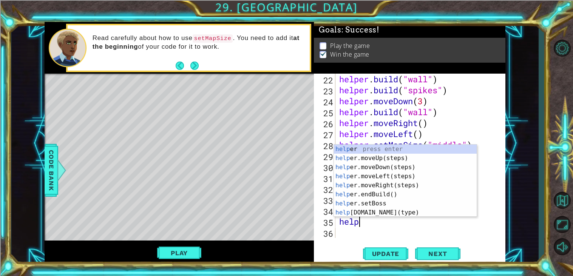
type textarea "helper"
click at [394, 176] on div "helper press enter helper .moveUp(steps) press enter helper .moveDown(steps) pr…" at bounding box center [405, 190] width 143 height 91
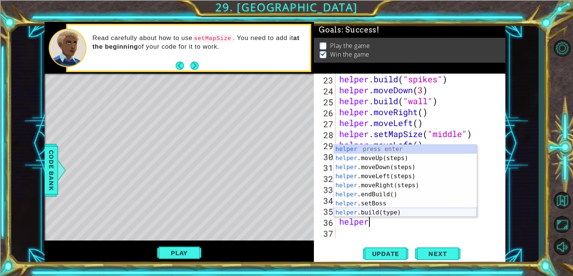
click at [411, 211] on div "helper press enter helper .moveUp(steps) press enter helper .moveDown(steps) pr…" at bounding box center [405, 190] width 143 height 91
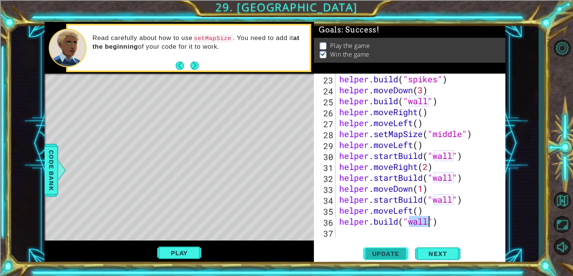
click at [391, 259] on button "Update" at bounding box center [385, 253] width 45 height 19
click at [375, 223] on div "helper . build ( "spikes" ) helper . moveDown ( 3 ) helper . build ( "wall" ) h…" at bounding box center [423, 167] width 170 height 186
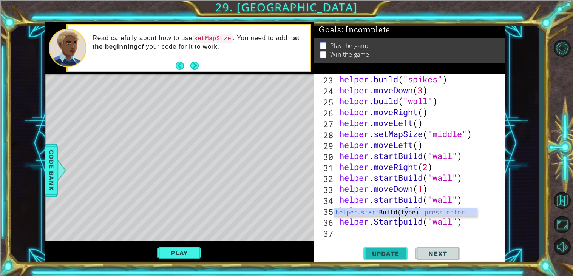
scroll to position [0, 2]
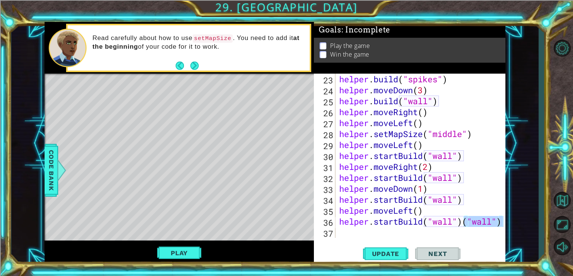
drag, startPoint x: 465, startPoint y: 227, endPoint x: 503, endPoint y: 226, distance: 38.2
click at [503, 226] on div "helper.startBuild("wall")("wall") 23 24 25 26 27 28 29 30 31 32 33 34 35 36 37 …" at bounding box center [409, 156] width 190 height 164
click at [454, 222] on div "helper . build ( "spikes" ) helper . moveDown ( 3 ) helper . build ( "wall" ) h…" at bounding box center [423, 167] width 170 height 186
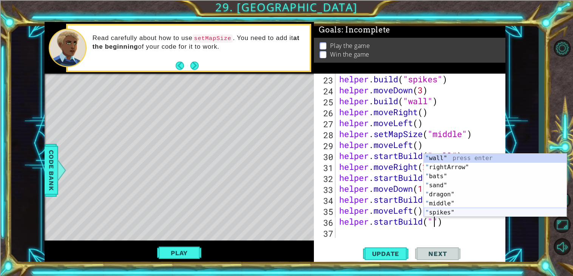
click at [453, 212] on div "" wall" press enter " rightArrow" press enter " bats" press enter " sand" press…" at bounding box center [495, 195] width 143 height 82
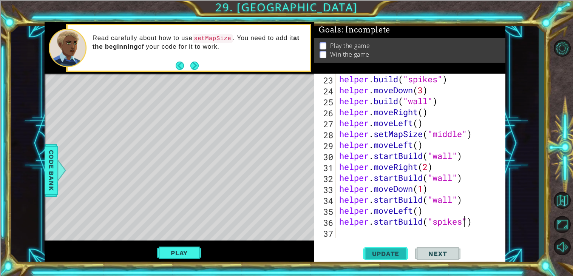
type textarea "helper.startBuild("spikes")"
click at [386, 257] on span "Update" at bounding box center [386, 254] width 43 height 8
click at [183, 260] on button "Play" at bounding box center [179, 253] width 44 height 14
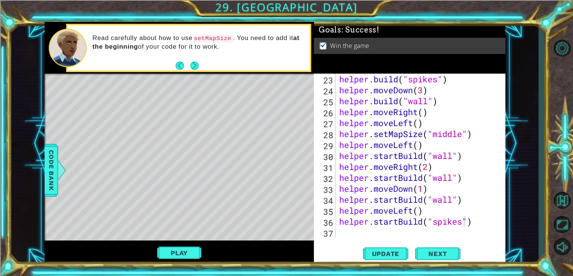
click at [366, 230] on div "helper . build ( "spikes" ) helper . moveDown ( 3 ) helper . build ( "wall" ) h…" at bounding box center [423, 167] width 170 height 186
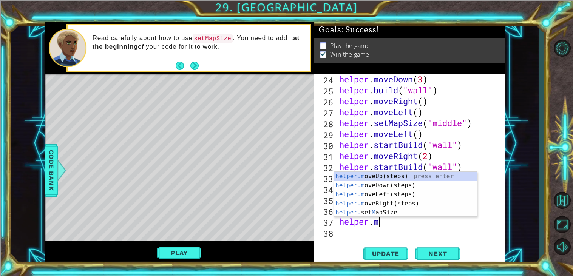
scroll to position [0, 2]
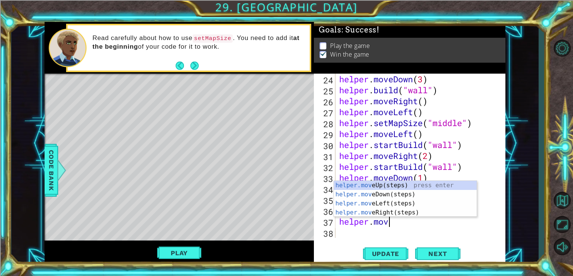
type textarea "helper.move"
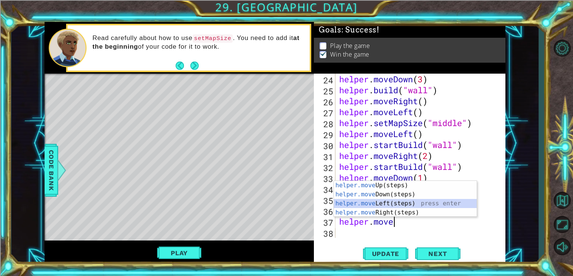
click at [396, 200] on div "helper.move Up(steps) press enter helper.move Down(steps) press enter helper.mo…" at bounding box center [405, 208] width 143 height 54
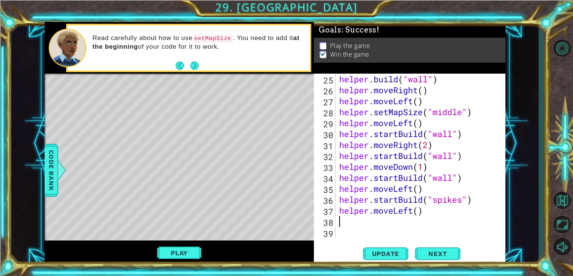
click at [407, 217] on div "helper . build ( "wall" ) helper . moveRight ( ) helper . moveLeft ( ) helper .…" at bounding box center [423, 167] width 170 height 186
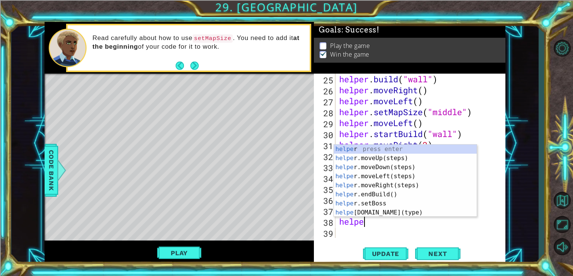
scroll to position [0, 1]
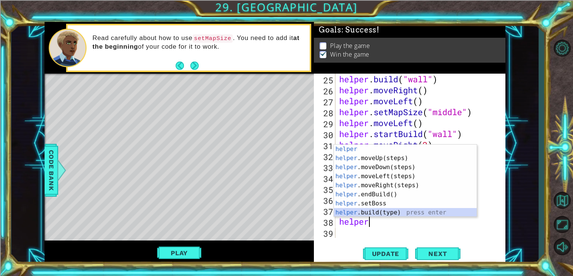
click at [375, 214] on div "helper press enter helper .moveUp(steps) press enter helper .moveDown(steps) pr…" at bounding box center [405, 190] width 143 height 91
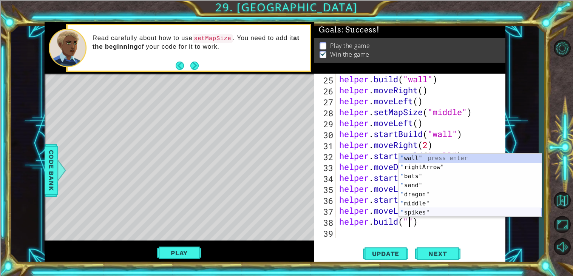
click at [447, 213] on div "" wall" press enter " rightArrow" press enter " bats" press enter " sand" press…" at bounding box center [470, 195] width 143 height 82
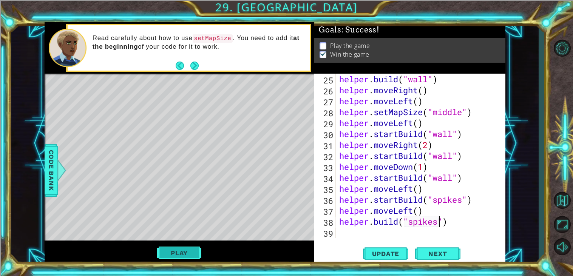
click at [375, 252] on span "Update" at bounding box center [386, 254] width 43 height 8
click at [173, 252] on button "Play" at bounding box center [179, 253] width 44 height 14
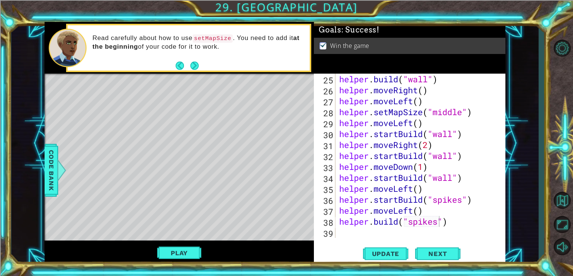
type textarea "helper.setMapSize("middle")"
click at [482, 108] on div "helper . build ( "wall" ) helper . moveRight ( ) helper . moveLeft ( ) helper .…" at bounding box center [423, 167] width 170 height 186
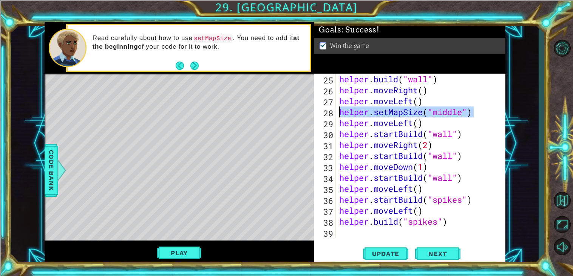
drag, startPoint x: 482, startPoint y: 108, endPoint x: 335, endPoint y: 112, distance: 146.3
click at [335, 112] on div "helper.setMapSize("middle") 25 26 27 28 29 30 31 32 33 34 35 36 37 38 39 helper…" at bounding box center [409, 156] width 190 height 164
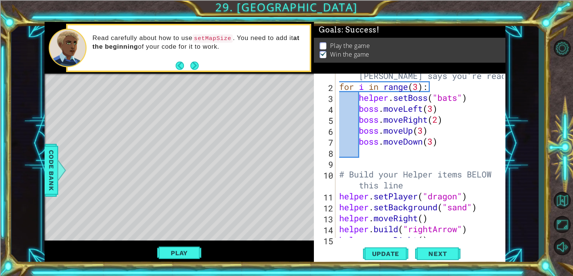
scroll to position [0, 0]
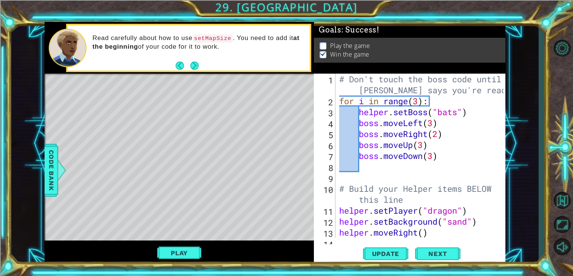
click at [418, 202] on div "# Don't touch the boss code until [PERSON_NAME] says you're ready! for i in ran…" at bounding box center [423, 172] width 170 height 197
click at [488, 217] on div "# Don't touch the boss code until [PERSON_NAME] says you're ready! for i in ran…" at bounding box center [423, 172] width 170 height 197
type textarea "helper.setBackground("sand")"
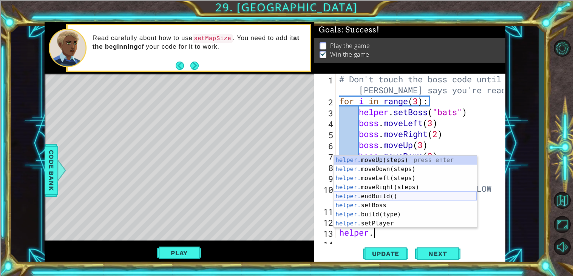
scroll to position [36, 0]
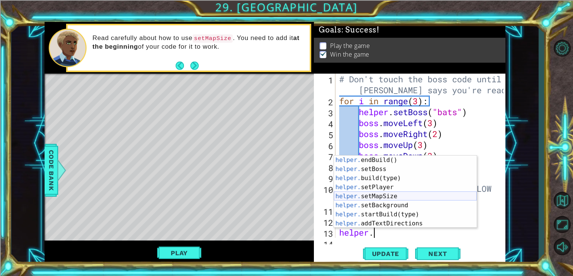
click at [397, 195] on div "helper. endBuild() press enter helper. setBoss press enter helper. build(type) …" at bounding box center [405, 201] width 143 height 91
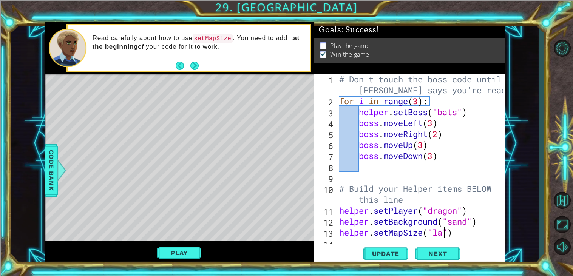
scroll to position [0, 5]
click at [384, 255] on span "Update" at bounding box center [386, 254] width 43 height 8
click at [181, 249] on button "Play" at bounding box center [179, 253] width 44 height 14
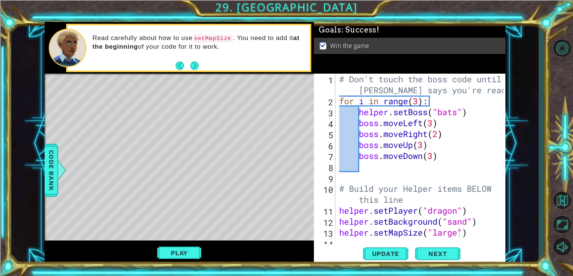
click at [460, 236] on div "# Don't touch the boss code until [PERSON_NAME] says you're ready! for i in ran…" at bounding box center [423, 172] width 170 height 197
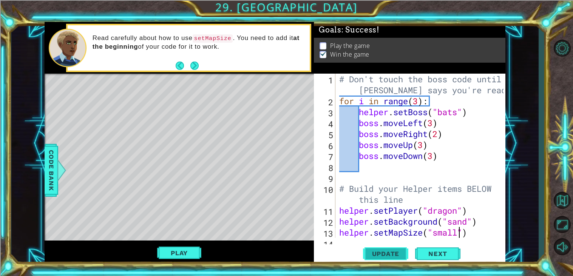
click at [368, 259] on button "Update" at bounding box center [385, 253] width 45 height 19
click at [194, 255] on button "Play" at bounding box center [179, 253] width 44 height 14
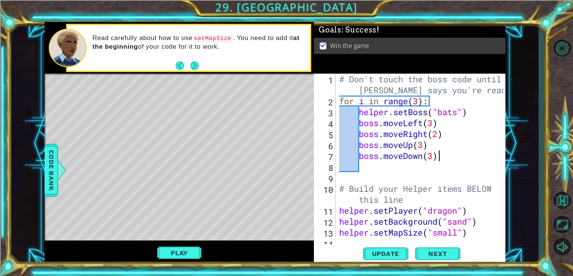
scroll to position [0, 4]
click at [443, 159] on div "# Don't touch the boss code until [PERSON_NAME] says you're ready! for i in ran…" at bounding box center [423, 172] width 170 height 197
click at [455, 130] on div "# Don't touch the boss code until [PERSON_NAME] says you're ready! for i in ran…" at bounding box center [423, 172] width 170 height 197
type textarea "boss.moveRight(2)"
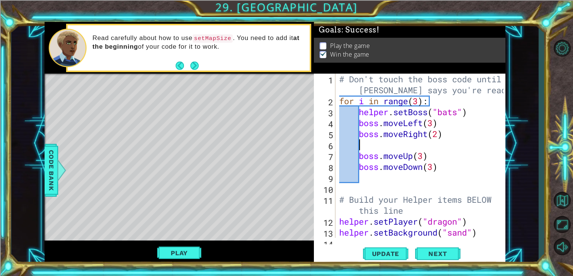
scroll to position [0, 0]
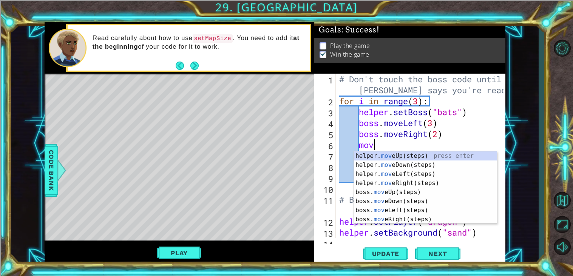
type textarea "move"
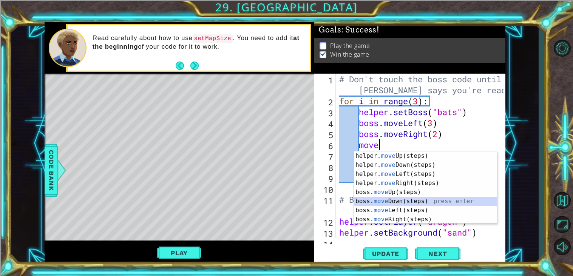
click at [450, 198] on div "helper. move Up(steps) press enter helper. move Down(steps) press enter helper.…" at bounding box center [425, 196] width 143 height 91
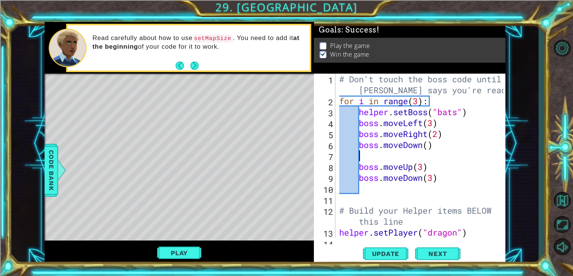
click at [428, 150] on div "# Don't touch the boss code until [PERSON_NAME] says you're ready! for i in ran…" at bounding box center [423, 172] width 170 height 197
type textarea "boss.moveDown(3)"
click at [389, 254] on span "Update" at bounding box center [386, 254] width 43 height 8
click at [177, 251] on button "Play" at bounding box center [179, 253] width 44 height 14
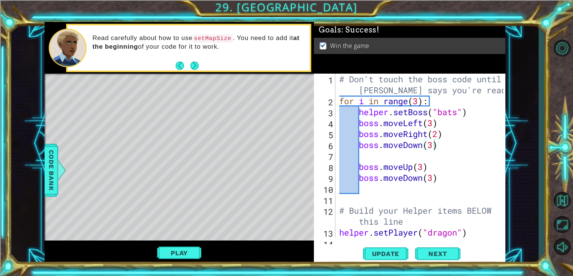
scroll to position [0, 0]
click at [451, 161] on div "# Don't touch the boss code until [PERSON_NAME] says you're ready! for i in ran…" at bounding box center [423, 172] width 170 height 197
click at [462, 187] on div "# Don't touch the boss code until [PERSON_NAME] says you're ready! for i in ran…" at bounding box center [423, 172] width 170 height 197
click at [457, 181] on div "# Don't touch the boss code until [PERSON_NAME] says you're ready! for i in ran…" at bounding box center [423, 172] width 170 height 197
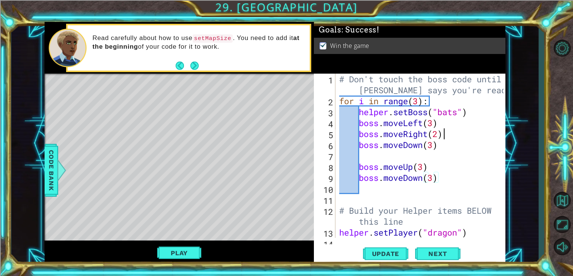
click at [445, 139] on div "# Don't touch the boss code until [PERSON_NAME] says you're ready! for i in ran…" at bounding box center [423, 172] width 170 height 197
type textarea "boss.moveRight(2)"
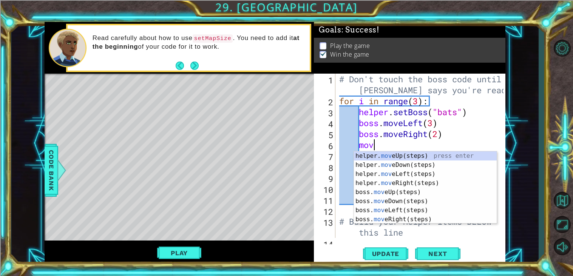
type textarea "move"
click at [422, 181] on div "helper. move Up(steps) press enter helper. move Down(steps) press enter helper.…" at bounding box center [425, 196] width 143 height 91
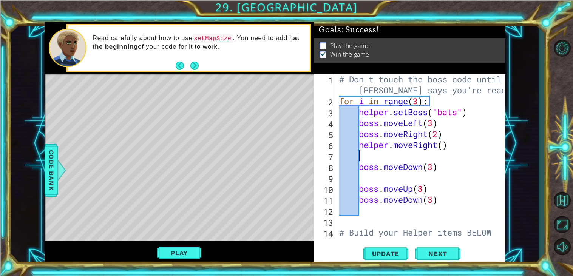
scroll to position [0, 0]
click at [447, 166] on div "# Don't touch the boss code until [PERSON_NAME] says you're ready! for i in ran…" at bounding box center [423, 178] width 170 height 208
click at [445, 148] on div "# Don't touch the boss code until [PERSON_NAME] says you're ready! for i in ran…" at bounding box center [423, 178] width 170 height 208
click at [418, 184] on div "# Don't touch the boss code until [PERSON_NAME] says you're ready! for i in ran…" at bounding box center [423, 178] width 170 height 208
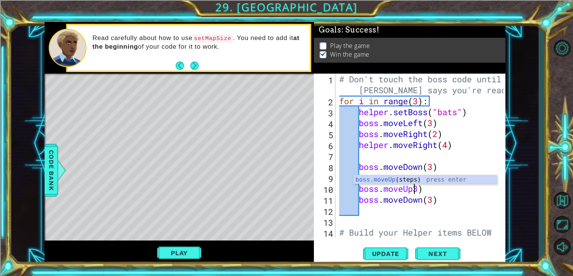
scroll to position [0, 3]
type textarea "boss.moveUp(3)"
click at [395, 176] on div "# Don't touch the boss code until [PERSON_NAME] says you're ready! for i in ran…" at bounding box center [423, 178] width 170 height 208
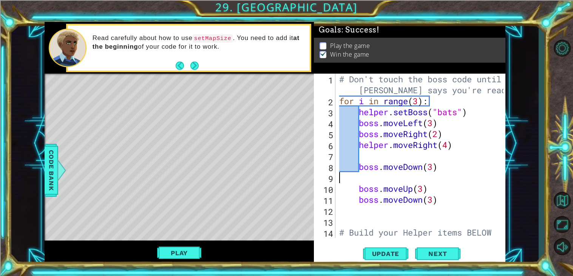
type textarea "boss.moveDown(3)"
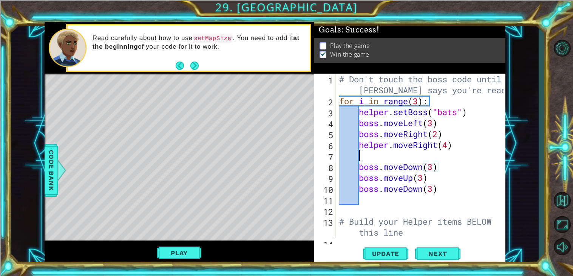
click at [400, 159] on div "# Don't touch the boss code until [PERSON_NAME] says you're ready! for i in ran…" at bounding box center [423, 172] width 170 height 197
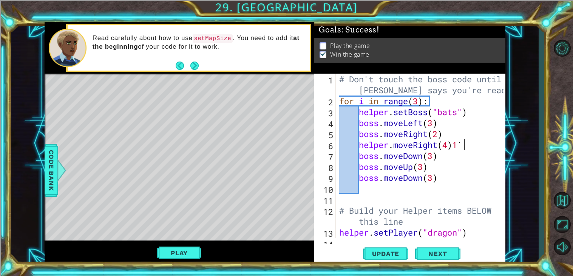
scroll to position [0, 5]
drag, startPoint x: 386, startPoint y: 145, endPoint x: 332, endPoint y: 149, distance: 54.6
click at [332, 149] on div "helper.moveRight(4)1` 1 2 3 4 5 6 7 8 9 10 11 12 13 14 # Don't touch the boss c…" at bounding box center [409, 156] width 190 height 164
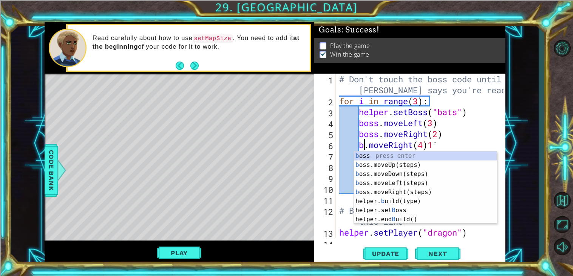
scroll to position [0, 2]
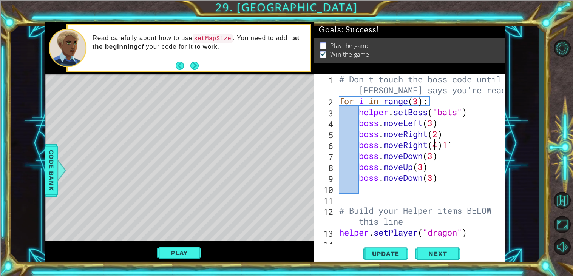
click at [436, 146] on div "# Don't touch the boss code until [PERSON_NAME] says you're ready! for i in ran…" at bounding box center [423, 172] width 170 height 197
click at [448, 139] on div "# Don't touch the boss code until [PERSON_NAME] says you're ready! for i in ran…" at bounding box center [423, 172] width 170 height 197
click at [456, 145] on div "# Don't touch the boss code until [PERSON_NAME] says you're ready! for i in ran…" at bounding box center [423, 172] width 170 height 197
type textarea "boss.moveRight(3)"
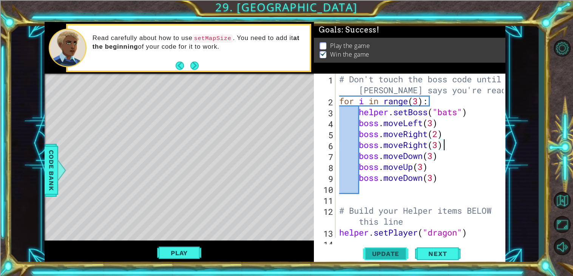
click at [376, 258] on button "Update" at bounding box center [385, 253] width 45 height 19
click at [168, 254] on button "Play" at bounding box center [179, 253] width 44 height 14
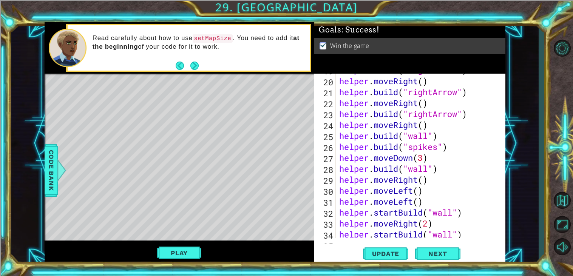
scroll to position [306, 0]
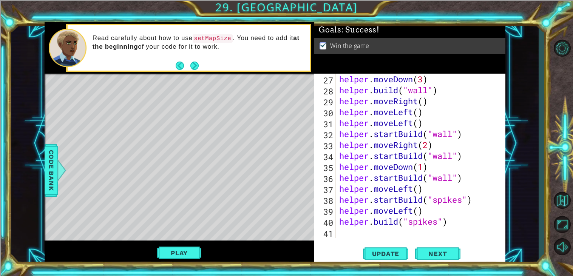
click at [333, 246] on div "Update Next" at bounding box center [412, 253] width 192 height 19
click at [342, 238] on div "helper . moveDown ( 3 ) helper . build ( "wall" ) helper . moveRight ( ) helper…" at bounding box center [423, 167] width 170 height 186
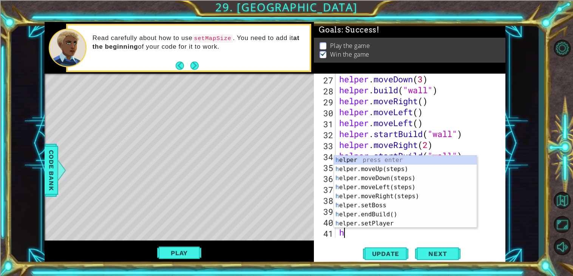
scroll to position [317, 0]
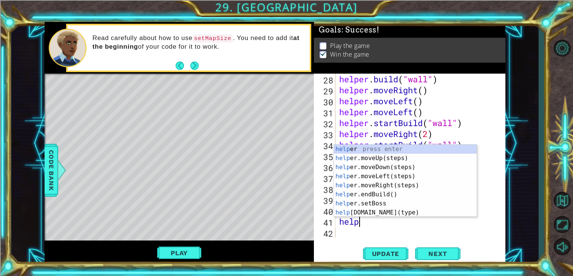
type textarea "helper"
click at [388, 159] on div "helper press enter helper .moveUp(steps) press enter helper .moveDown(steps) pr…" at bounding box center [405, 190] width 143 height 91
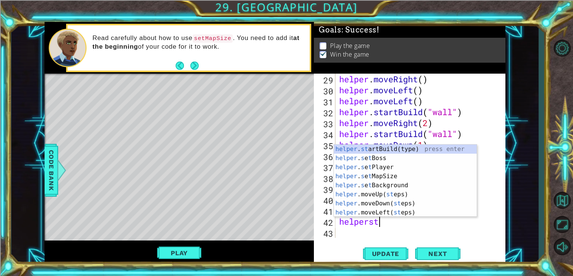
scroll to position [0, 1]
click at [403, 152] on div "helper . st artBuild(type) press enter helper . s e t Boss press enter helper .…" at bounding box center [405, 190] width 143 height 91
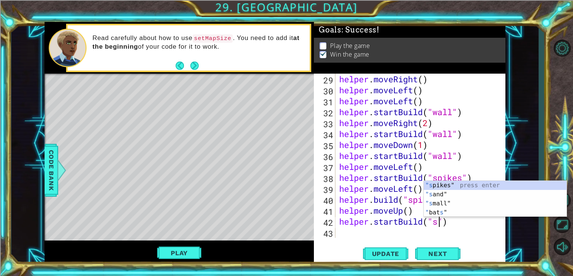
scroll to position [0, 4]
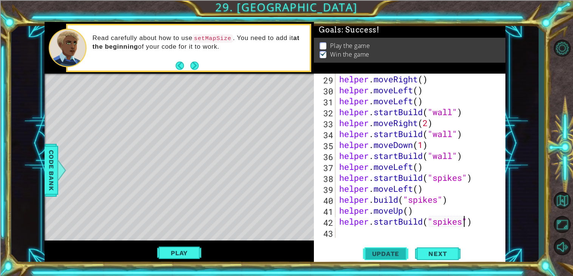
type textarea "helper.startBuild("spikes")"
click at [398, 259] on button "Update" at bounding box center [385, 253] width 45 height 19
click at [175, 261] on div "Play" at bounding box center [179, 253] width 269 height 24
click at [176, 257] on button "Play" at bounding box center [179, 253] width 44 height 14
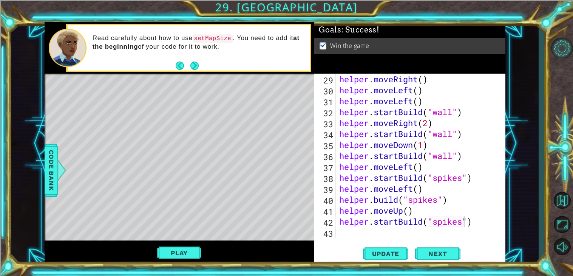
click at [570, 45] on button "Level Options" at bounding box center [562, 48] width 22 height 20
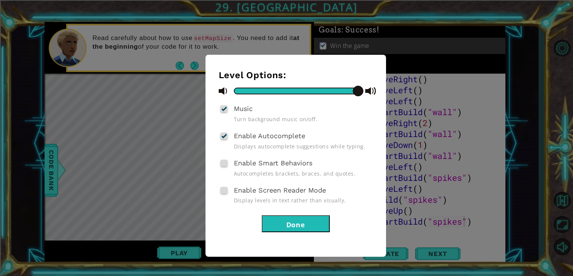
click at [499, 58] on div "Level Options: Music Turn background music on/off. Enable Autocomplete Displays…" at bounding box center [286, 138] width 573 height 276
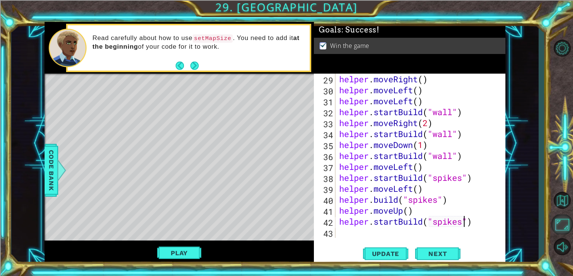
click at [568, 232] on button "Maximize Browser" at bounding box center [562, 225] width 22 height 20
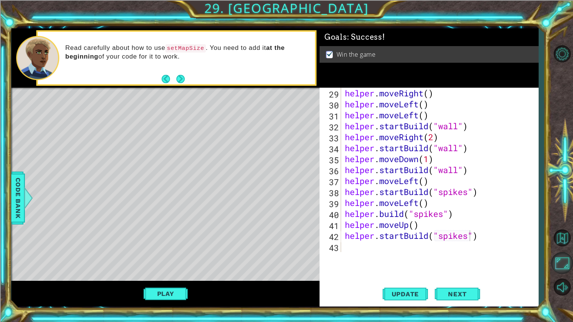
click at [572, 266] on button "Maximize Browser" at bounding box center [562, 263] width 22 height 22
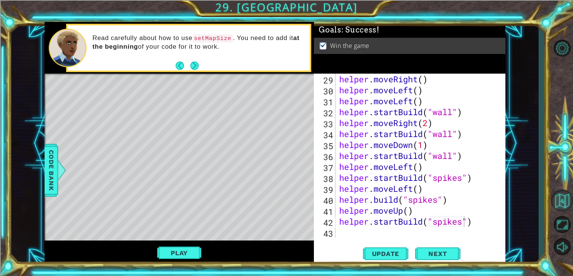
click at [564, 205] on button "Back to Map" at bounding box center [562, 201] width 22 height 22
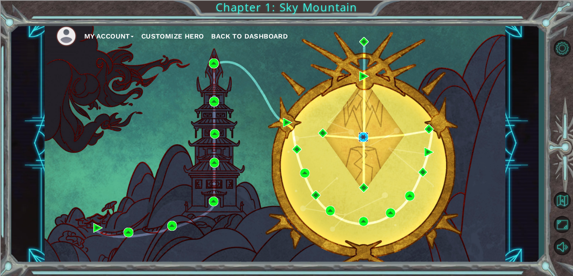
click at [366, 140] on img at bounding box center [363, 137] width 10 height 10
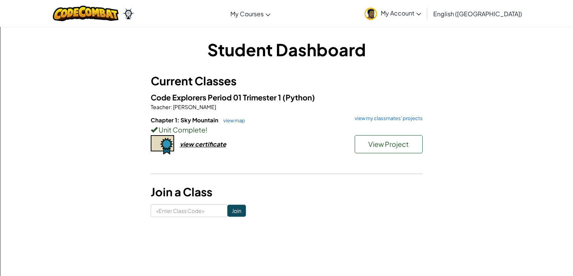
click at [242, 127] on div "Unit Complete !" at bounding box center [287, 129] width 272 height 11
click at [234, 117] on link "view map" at bounding box center [232, 120] width 26 height 6
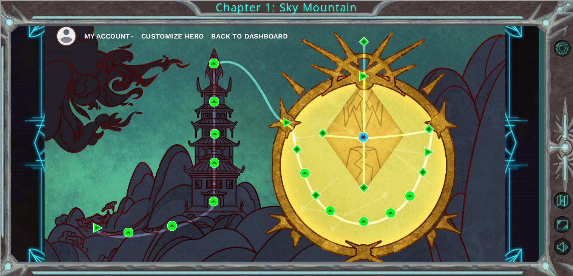
click at [374, 144] on div "My Account Customize Hero Back to Dashboard" at bounding box center [275, 143] width 461 height 243
click at [369, 150] on div "My Account Customize Hero Back to Dashboard" at bounding box center [275, 143] width 461 height 243
click at [363, 140] on img at bounding box center [363, 137] width 10 height 10
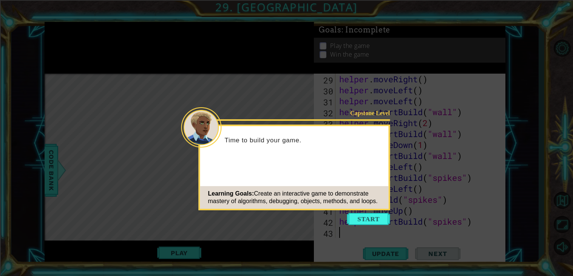
scroll to position [328, 0]
click at [375, 219] on button "Start" at bounding box center [368, 219] width 43 height 12
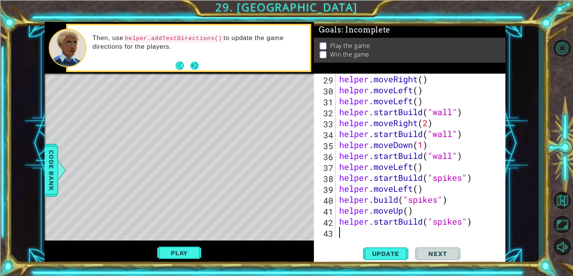
click at [192, 68] on button "Next" at bounding box center [195, 66] width 12 height 12
click at [190, 69] on button "Next" at bounding box center [195, 66] width 14 height 14
click at [396, 233] on div "helper . moveRight ( ) helper . moveLeft ( ) helper . moveLeft ( ) helper . sta…" at bounding box center [423, 167] width 170 height 186
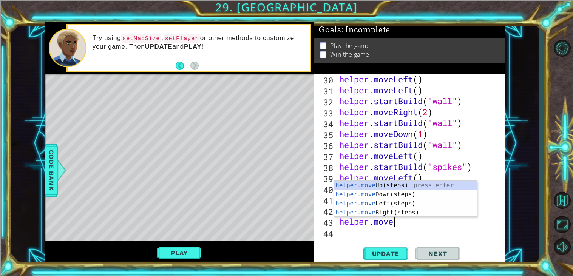
scroll to position [0, 2]
type textarea "helper.movel"
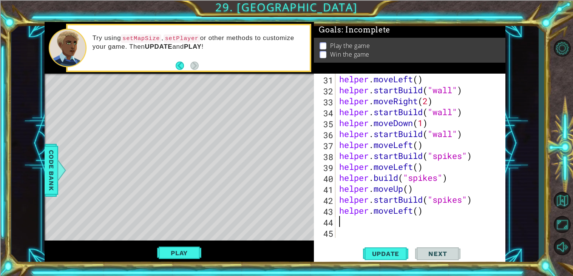
scroll to position [350, 0]
click at [420, 212] on div "helper . moveLeft ( ) helper . startBuild ( "wall" ) helper . moveRight ( 2 ) h…" at bounding box center [423, 167] width 170 height 186
type textarea "helper.moveLeft(2)"
click at [408, 220] on div "helper . moveLeft ( ) helper . startBuild ( "wall" ) helper . moveRight ( 2 ) h…" at bounding box center [423, 167] width 170 height 186
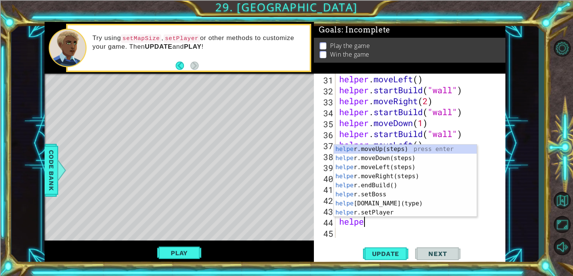
scroll to position [0, 1]
click at [387, 199] on div "helper .moveUp(steps) press enter helper .moveDown(steps) press enter helper .m…" at bounding box center [405, 190] width 143 height 91
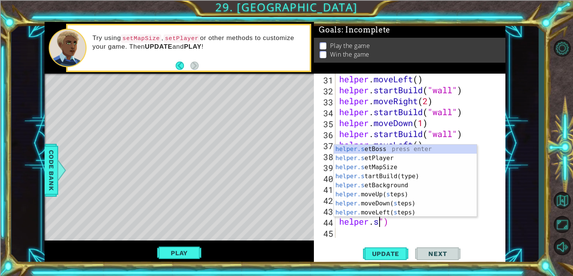
click at [419, 221] on div "helper . moveLeft ( ) helper . startBuild ( "wall" ) helper . moveRight ( 2 ) h…" at bounding box center [423, 167] width 170 height 186
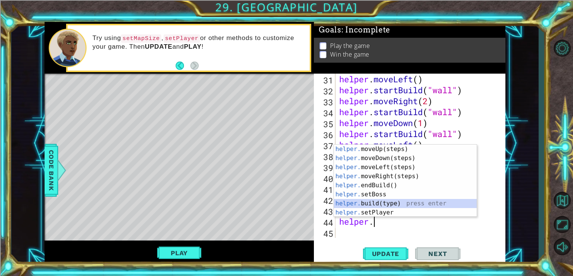
click at [406, 201] on div "helper. moveUp(steps) press enter helper. moveDown(steps) press enter helper. m…" at bounding box center [405, 190] width 143 height 91
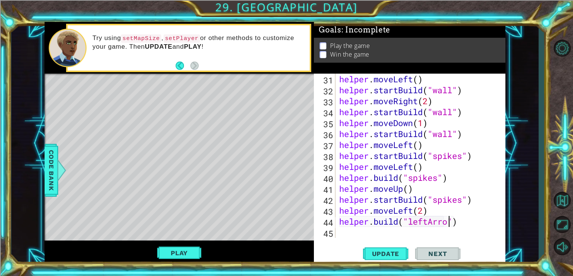
scroll to position [0, 5]
click at [382, 249] on button "Update" at bounding box center [385, 253] width 45 height 19
click at [428, 219] on div "helper . moveLeft ( ) helper . startBuild ( "wall" ) helper . moveRight ( 2 ) h…" at bounding box center [423, 167] width 170 height 186
type textarea "helper.build("dowmArrow")"
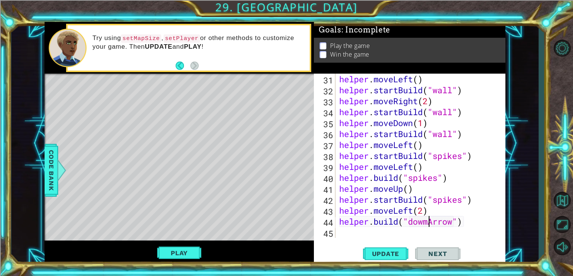
click at [468, 239] on div "helper.build("dowmArrow") 31 32 33 34 35 36 37 38 39 40 41 42 43 44 45 helper .…" at bounding box center [410, 169] width 192 height 191
click at [468, 236] on div "helper . moveLeft ( ) helper . startBuild ( "wall" ) helper . moveRight ( 2 ) h…" at bounding box center [423, 167] width 170 height 186
click at [390, 252] on span "Update" at bounding box center [386, 254] width 43 height 8
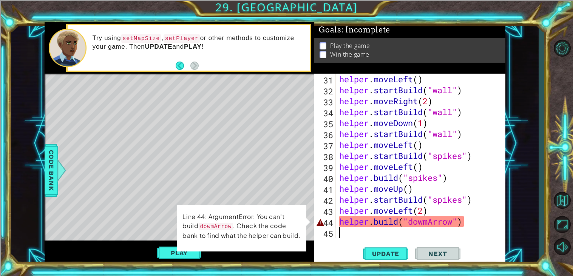
click at [421, 230] on div "helper . moveLeft ( ) helper . startBuild ( "wall" ) helper . moveRight ( 2 ) h…" at bounding box center [423, 167] width 170 height 186
click at [429, 224] on div "helper . moveLeft ( ) helper . startBuild ( "wall" ) helper . moveRight ( 2 ) h…" at bounding box center [423, 167] width 170 height 186
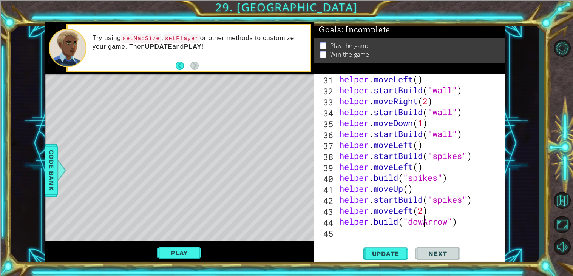
scroll to position [0, 3]
type textarea "helper.build("downArrow")"
click at [370, 261] on button "Update" at bounding box center [385, 253] width 45 height 19
click at [397, 242] on div "helper.build("downArrow") 31 32 33 34 35 36 37 38 39 40 41 42 43 44 45 helper .…" at bounding box center [410, 169] width 192 height 191
click at [386, 235] on div "helper . moveLeft ( ) helper . startBuild ( "wall" ) helper . moveRight ( 2 ) h…" at bounding box center [423, 167] width 170 height 186
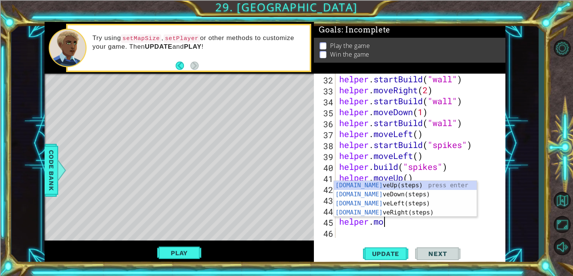
scroll to position [0, 2]
type textarea "helper.move"
click at [399, 190] on div "helper.move Up(steps) press enter helper.move Down(steps) press enter helper.mo…" at bounding box center [405, 208] width 143 height 54
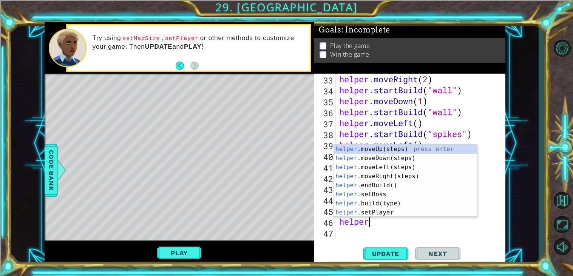
scroll to position [0, 1]
click at [375, 207] on div "helper .moveUp(steps) press enter helper .moveDown(steps) press enter helper .m…" at bounding box center [405, 190] width 143 height 91
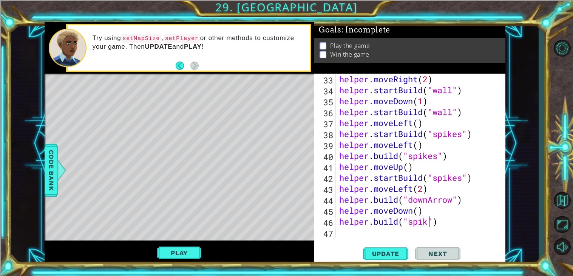
scroll to position [0, 4]
click at [377, 258] on button "Update" at bounding box center [385, 253] width 45 height 19
type textarea "[DOMAIN_NAME]("spikes")"
click at [402, 255] on span "Update" at bounding box center [386, 254] width 43 height 8
click at [358, 232] on div "helper . moveRight ( 2 ) helper . startBuild ( "wall" ) helper . moveDown ( 1 )…" at bounding box center [423, 167] width 170 height 186
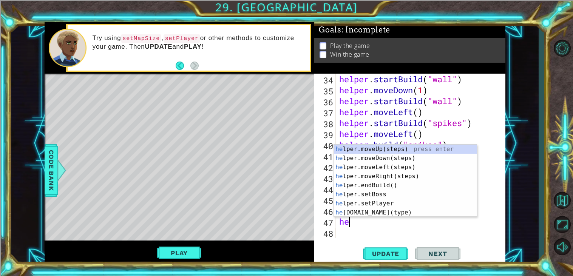
scroll to position [383, 0]
type textarea "helper"
click at [398, 177] on div "helper .moveUp(steps) press enter helper .moveDown(steps) press enter helper .m…" at bounding box center [405, 190] width 143 height 91
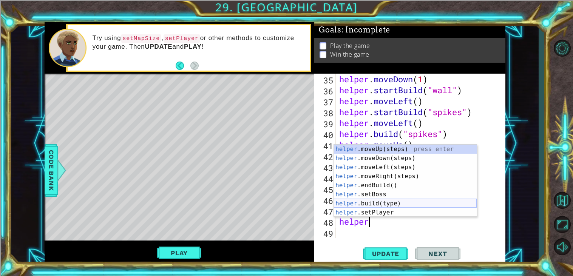
click at [388, 200] on div "helper .moveUp(steps) press enter helper .moveDown(steps) press enter helper .m…" at bounding box center [405, 190] width 143 height 91
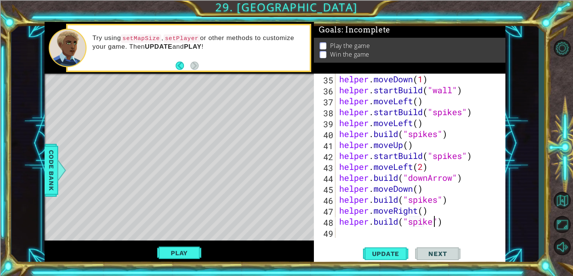
scroll to position [0, 4]
type textarea "[DOMAIN_NAME]("spikes")"
click at [385, 256] on span "Update" at bounding box center [386, 254] width 43 height 8
click at [369, 237] on div "helper . moveDown ( 1 ) helper . startBuild ( "wall" ) helper . moveLeft ( ) he…" at bounding box center [423, 167] width 170 height 186
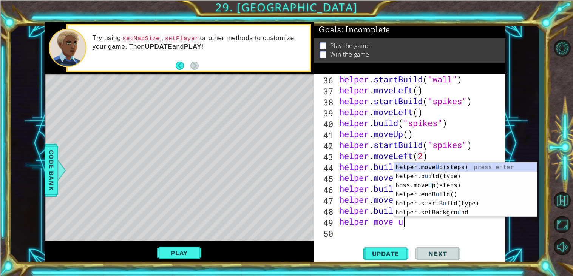
scroll to position [0, 2]
type textarea "helper move up"
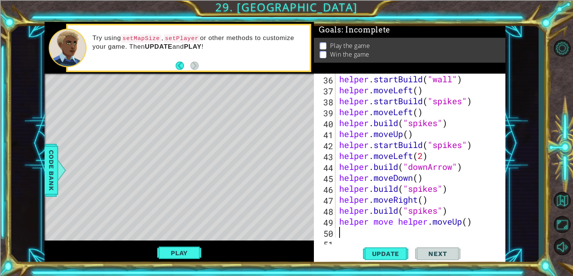
scroll to position [416, 0]
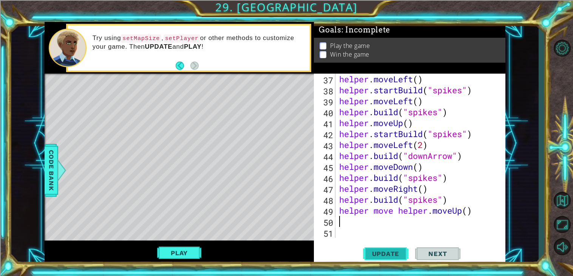
click at [385, 255] on span "Update" at bounding box center [386, 254] width 43 height 8
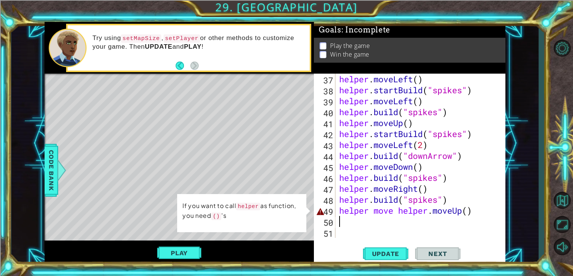
click at [484, 213] on div "helper . moveLeft ( ) helper . startBuild ( "spikes" ) helper . moveLeft ( ) he…" at bounding box center [423, 167] width 170 height 186
type textarea "helper move helper.moveUp()"
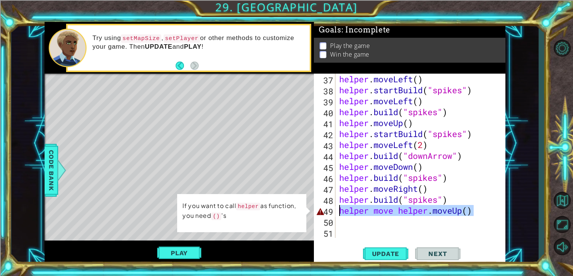
drag, startPoint x: 484, startPoint y: 213, endPoint x: 311, endPoint y: 208, distance: 173.1
click at [311, 208] on div "1 ההההההההההההההההההההההההההההההההההההההההההההההההההההההההההההההההההההההההההההה…" at bounding box center [275, 143] width 461 height 243
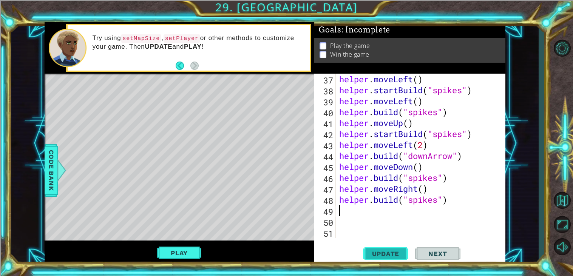
click at [369, 253] on span "Update" at bounding box center [386, 254] width 43 height 8
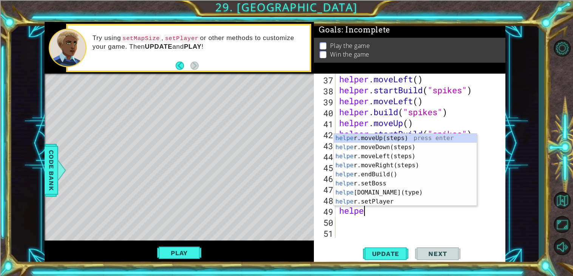
type textarea "helper"
click at [400, 142] on div "helper .moveUp(steps) press enter helper .moveDown(steps) press enter helper .m…" at bounding box center [405, 179] width 143 height 91
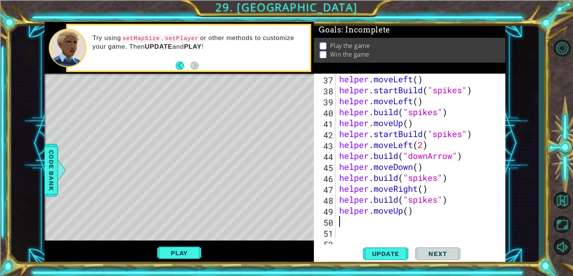
scroll to position [0, 0]
click at [388, 260] on button "Update" at bounding box center [385, 253] width 45 height 19
click at [387, 259] on button "Update" at bounding box center [385, 253] width 45 height 19
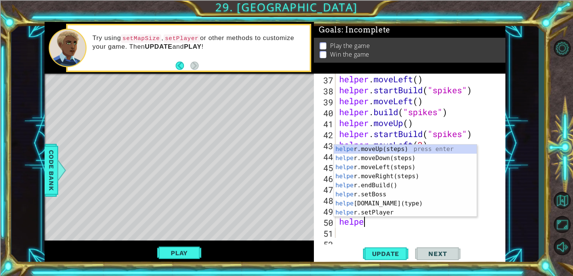
type textarea "helper"
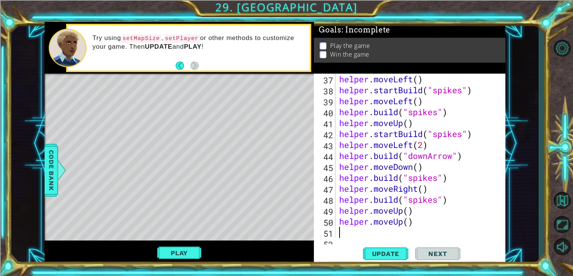
click at [438, 235] on div "helper . moveLeft ( ) helper . startBuild ( "spikes" ) helper . moveLeft ( ) he…" at bounding box center [423, 167] width 170 height 186
click at [400, 254] on span "Update" at bounding box center [386, 254] width 43 height 8
click at [414, 219] on div "helper . moveLeft ( ) helper . startBuild ( "spikes" ) helper . moveLeft ( ) he…" at bounding box center [423, 167] width 170 height 186
type textarea "helper.moveUp()"
click at [414, 219] on div "helper . moveLeft ( ) helper . startBuild ( "spikes" ) helper . moveLeft ( ) he…" at bounding box center [423, 167] width 170 height 186
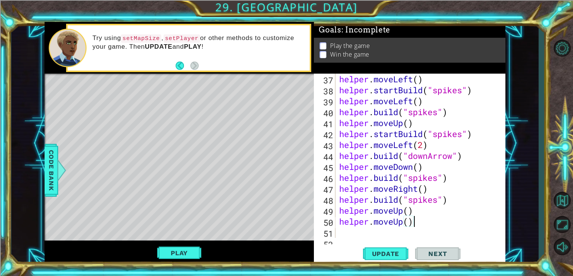
click at [413, 219] on div "helper . moveLeft ( ) helper . startBuild ( "spikes" ) helper . moveLeft ( ) he…" at bounding box center [423, 167] width 170 height 186
click at [340, 236] on div "helper . moveLeft ( ) helper . startBuild ( "spikes" ) helper . moveLeft ( ) he…" at bounding box center [423, 167] width 170 height 186
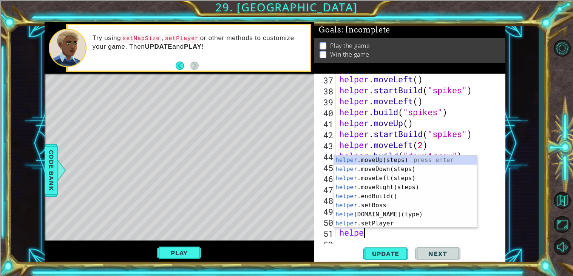
type textarea "helper"
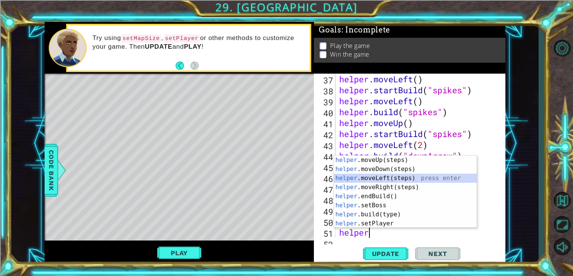
click at [423, 176] on div "helper .moveUp(steps) press enter helper .moveDown(steps) press enter helper .m…" at bounding box center [405, 201] width 143 height 91
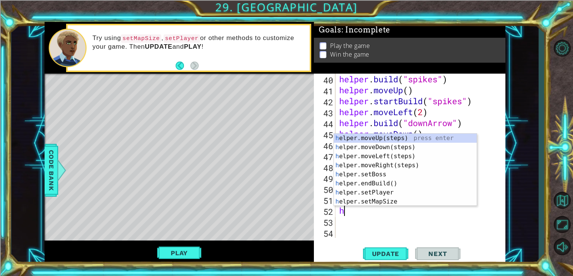
scroll to position [0, 0]
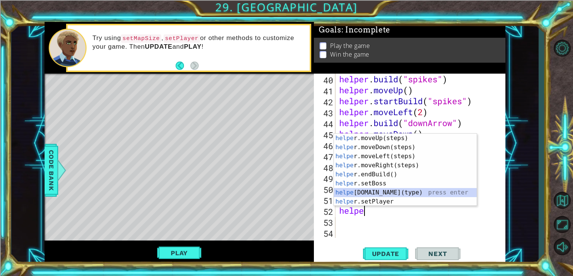
click at [378, 196] on div "helpe r.moveUp(steps) press enter helpe r.moveDown(steps) press enter helpe r.m…" at bounding box center [405, 179] width 143 height 91
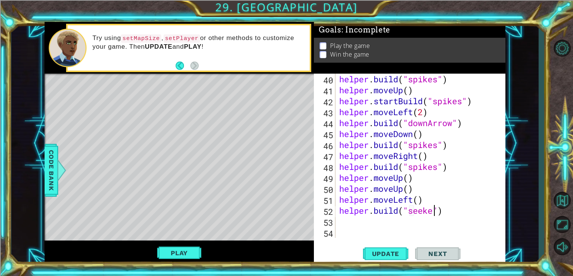
scroll to position [0, 4]
type textarea "helper.build("seeker")"
click at [384, 263] on button "Update" at bounding box center [385, 253] width 45 height 19
click at [192, 253] on button "Play" at bounding box center [179, 253] width 44 height 14
